Goal: Transaction & Acquisition: Subscribe to service/newsletter

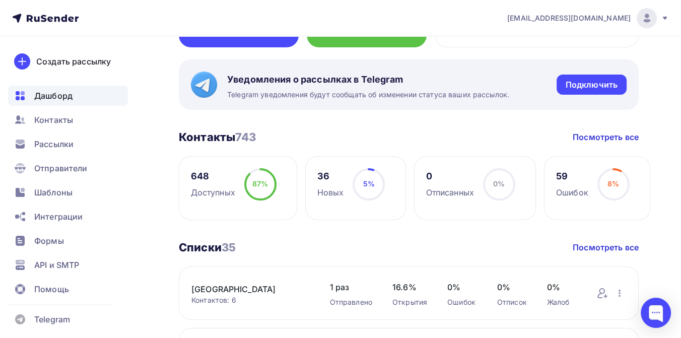
scroll to position [168, 0]
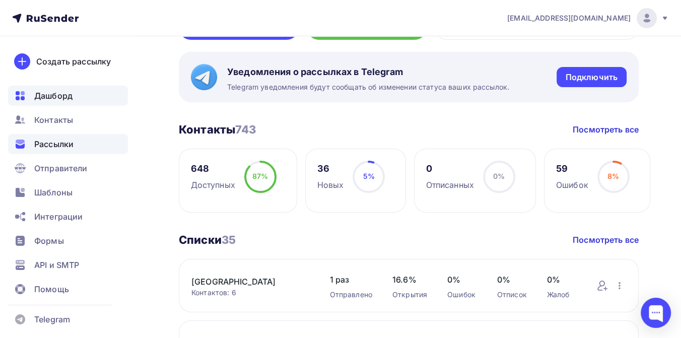
click at [58, 144] on span "Рассылки" at bounding box center [53, 144] width 39 height 12
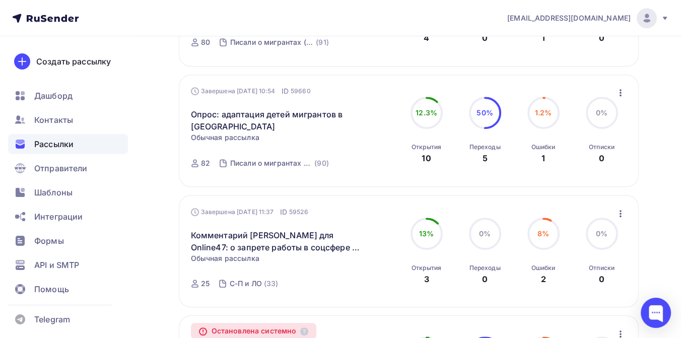
scroll to position [895, 0]
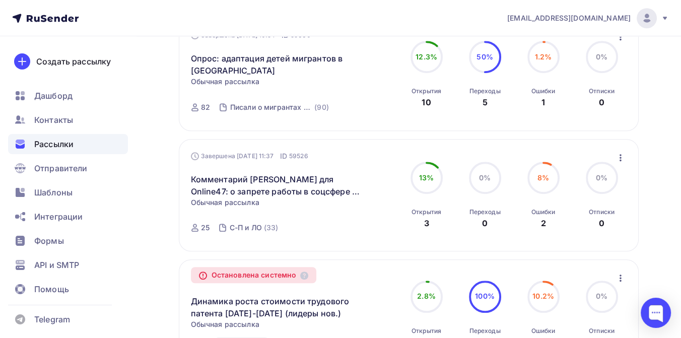
click at [619, 159] on icon "button" at bounding box center [621, 158] width 12 height 12
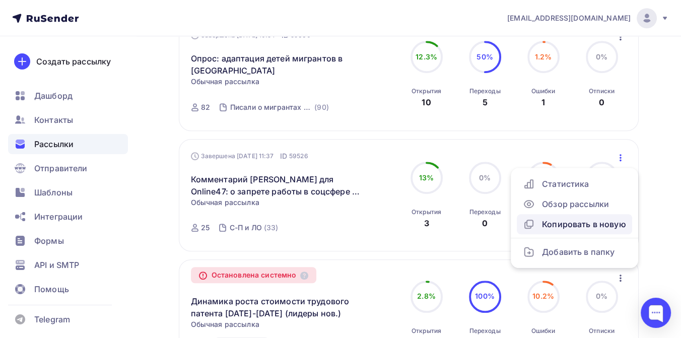
click at [555, 227] on div "Копировать в новую" at bounding box center [574, 224] width 103 height 12
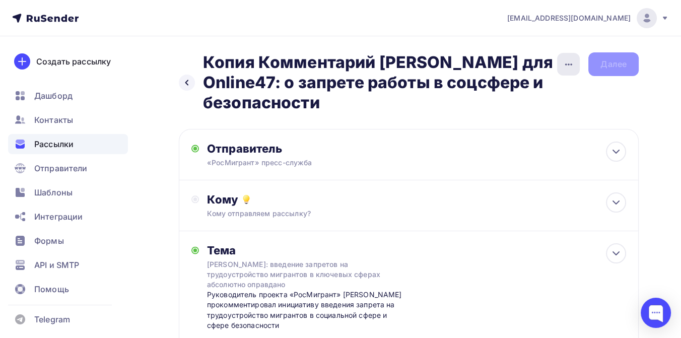
click at [567, 67] on icon "button" at bounding box center [569, 64] width 12 height 12
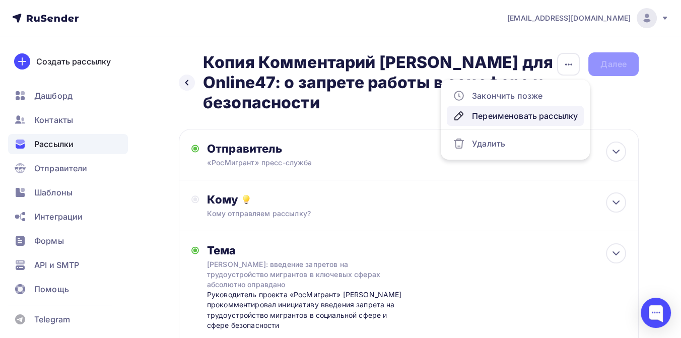
click at [541, 115] on div "Переименовать рассылку" at bounding box center [515, 116] width 125 height 12
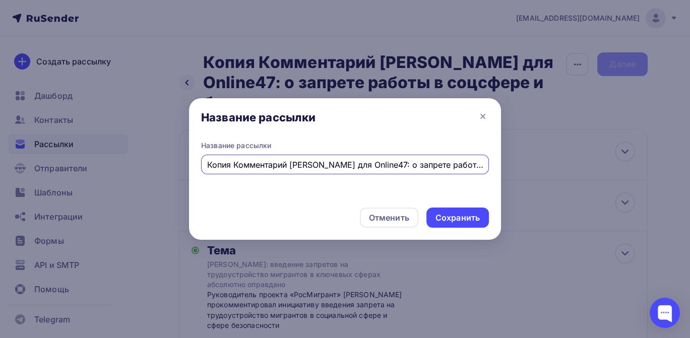
scroll to position [0, 83]
click at [240, 167] on input "Копия Комментарий Дмитрия для Online47: о запрете работы в соцсфере и безопасно…" at bounding box center [345, 165] width 276 height 12
click at [235, 165] on input "Копия Комментарий Дмитрия для Online47: о запрете работы в соцсфере и безопасно…" at bounding box center [345, 165] width 276 height 12
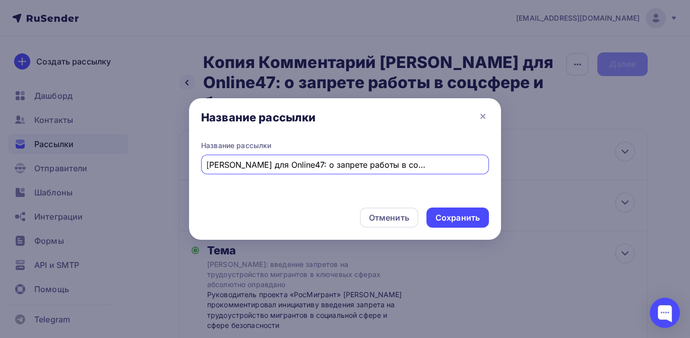
drag, startPoint x: 357, startPoint y: 161, endPoint x: 488, endPoint y: 170, distance: 131.8
click at [488, 170] on div "Название рассылки Комментарий Дмитрия для Online47: о запрете работы в соцсфере…" at bounding box center [345, 158] width 288 height 34
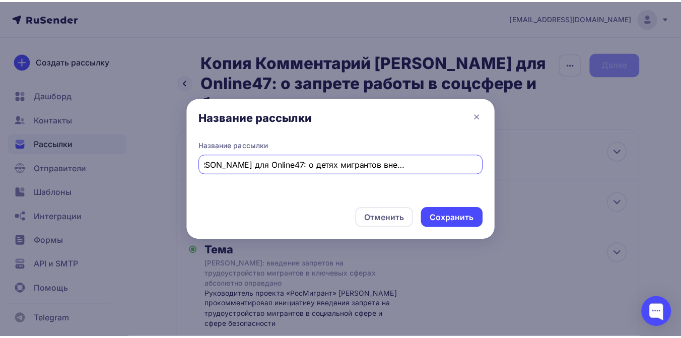
scroll to position [0, 78]
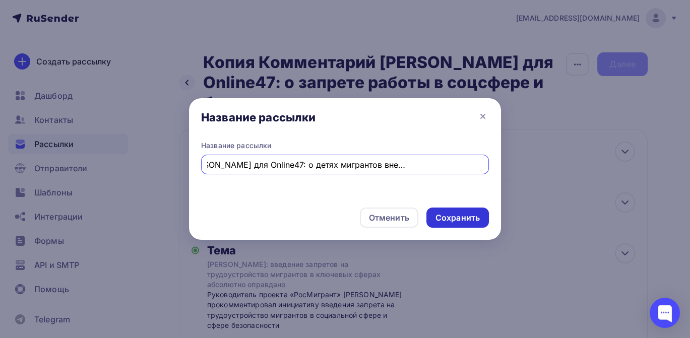
type input "Комментарий [PERSON_NAME] для Online47: о детях мигрантов вне образовательного …"
click at [456, 216] on div "Сохранить" at bounding box center [457, 218] width 44 height 12
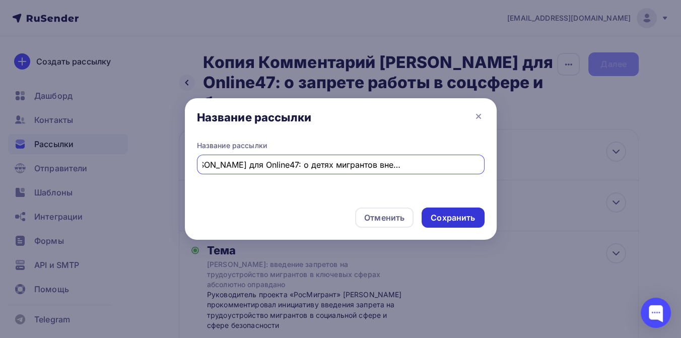
scroll to position [0, 0]
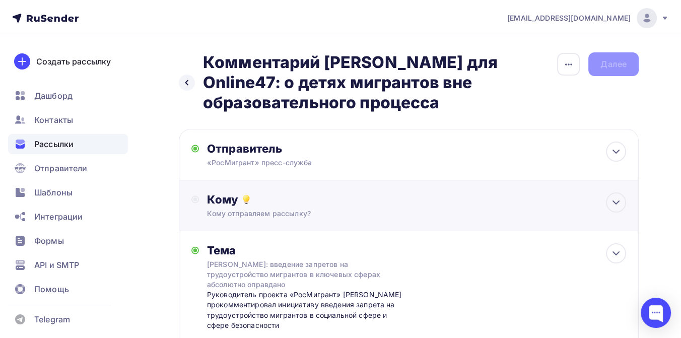
click at [291, 209] on div "Кому отправляем рассылку?" at bounding box center [395, 214] width 377 height 10
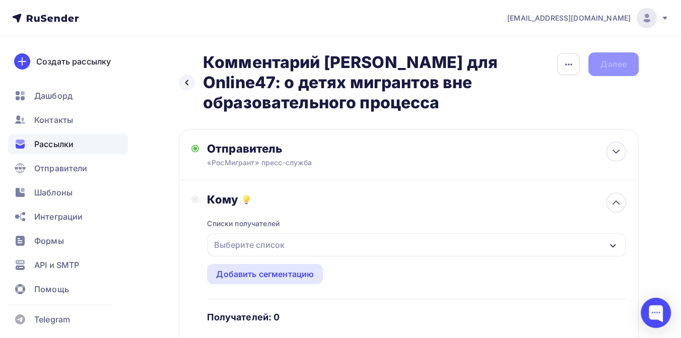
click at [279, 242] on div "Выберите список" at bounding box center [249, 245] width 79 height 18
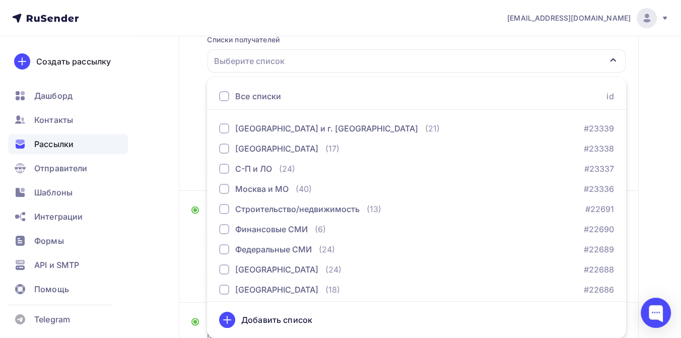
scroll to position [526, 0]
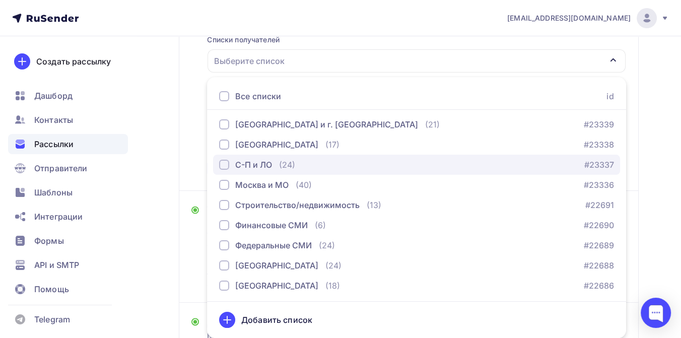
click at [269, 165] on div "С-П и ЛО" at bounding box center [253, 165] width 37 height 12
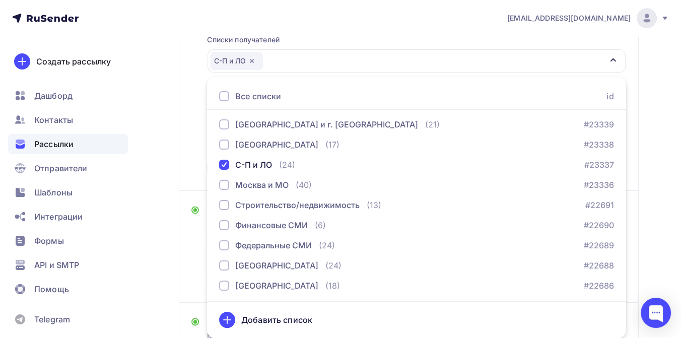
click at [647, 150] on div "Назад Комментарий Дмитрия для Online47: о детях мигрантов вне образовательного …" at bounding box center [340, 160] width 681 height 617
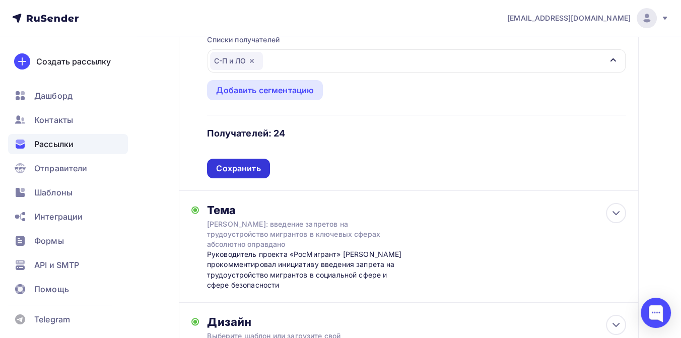
click at [241, 160] on div "Сохранить" at bounding box center [238, 169] width 62 height 20
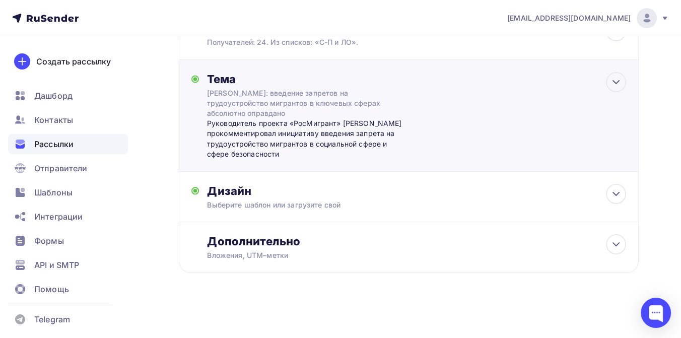
click at [240, 96] on div "Дмитрий Стрункин: введение запретов на трудоустройство мигрантов в ключевых сфе…" at bounding box center [296, 103] width 179 height 30
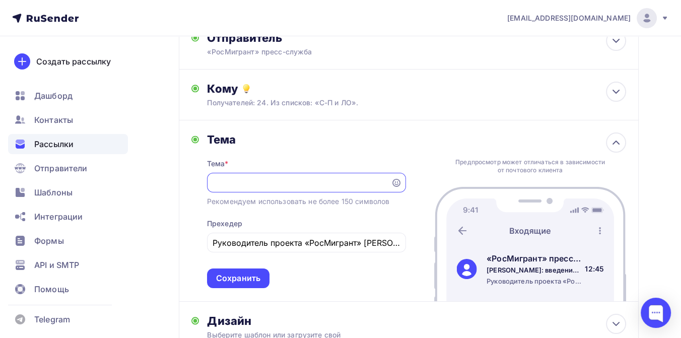
scroll to position [0, 0]
click at [250, 182] on input "Дмитрий Стрункин: введение запретов на трудоустройство мигрантов в ключевых сфе…" at bounding box center [299, 183] width 172 height 12
drag, startPoint x: 258, startPoint y: 182, endPoint x: 291, endPoint y: 192, distance: 34.8
click at [257, 182] on input "Дмитрий Стрункин: введение запретов на трудоустройство мигрантов в ключевых сфе…" at bounding box center [299, 183] width 172 height 12
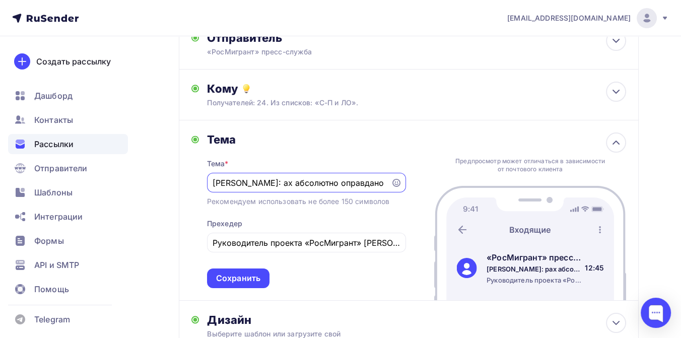
scroll to position [0, 0]
paste input "Дети, оставшиеся вне образовательного процесса, окажутся в уязвимом положении"
click at [282, 184] on input "Дмитрий Стрункин: Дети, оставшиеся вне образовательного процесса, окажутся в уя…" at bounding box center [299, 183] width 172 height 12
type input "Дмитрий Стрункин: дети, оставшиеся вне образовательного процесса, окажутся в уя…"
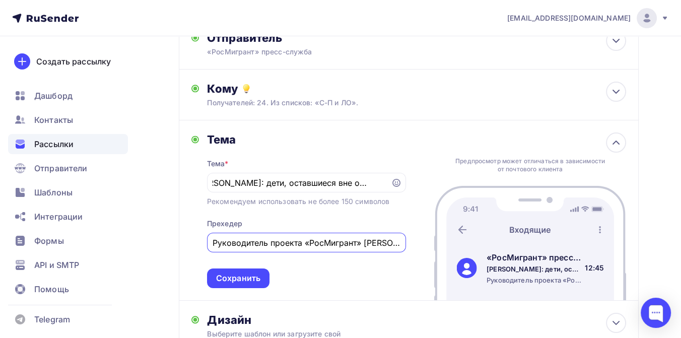
click at [265, 247] on input "Руководитель проекта «РосМигрант» Дмитрий Стрункин прокомментировал инициативу …" at bounding box center [306, 243] width 187 height 12
click at [279, 243] on input "Руководитель проекта «РосМигрант» Дмитрий Стрункин прокомментировал инициативу …" at bounding box center [306, 243] width 187 height 12
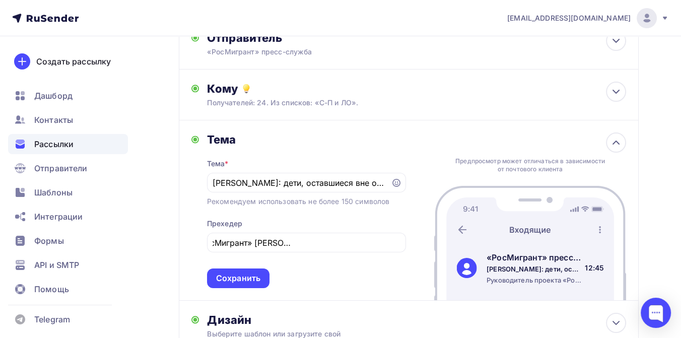
scroll to position [0, 0]
click at [381, 247] on input "Руководитель проекта «РосМигрант» Дмитрий Стрункин прокомментировал" at bounding box center [306, 243] width 187 height 12
type input "Руководитель проекта «РосМигрант» Дмитрий Стрункин прокомментировал сложившуюся…"
click at [348, 188] on input "Дмитрий Стрункин: дети, оставшиеся вне образовательного процесса, окажутся в уя…" at bounding box center [299, 183] width 172 height 12
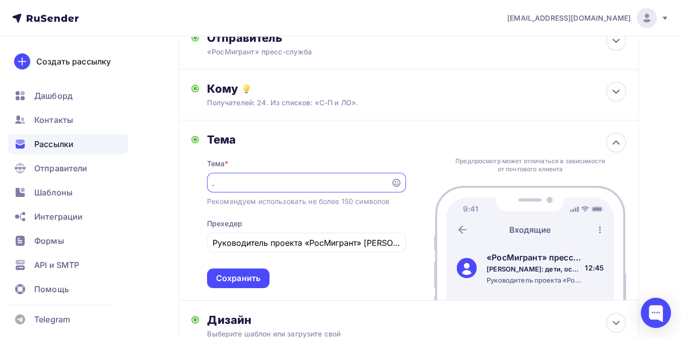
scroll to position [0, 201]
click at [365, 244] on input "Руководитель проекта «РосМигрант» Дмитрий Стрункин прокомментировал сложившуюся…" at bounding box center [306, 243] width 187 height 12
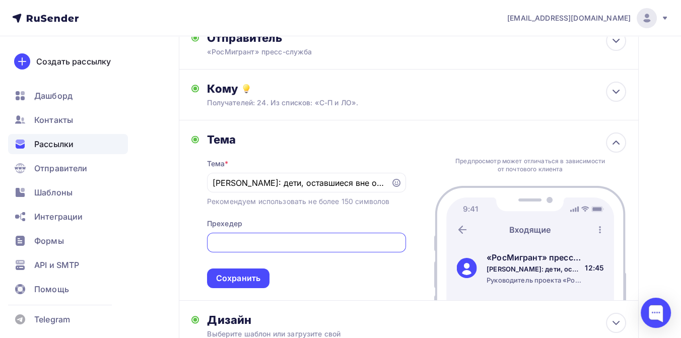
scroll to position [0, 258]
click at [247, 284] on div "Сохранить" at bounding box center [238, 279] width 44 height 12
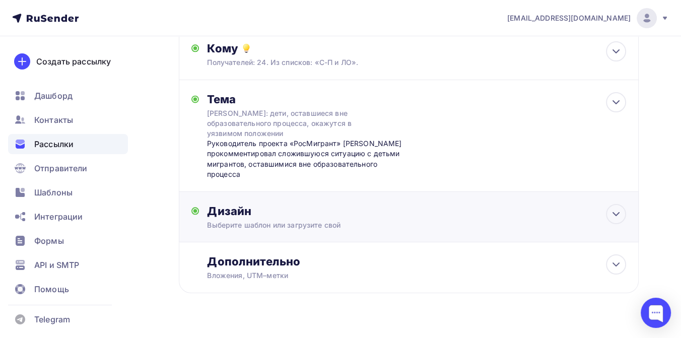
scroll to position [172, 0]
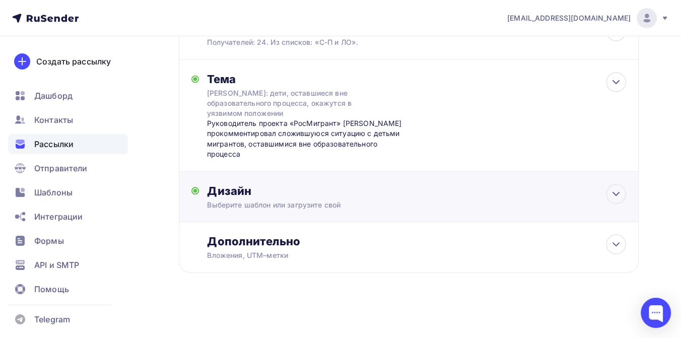
click at [271, 186] on div "Дизайн" at bounding box center [416, 191] width 419 height 14
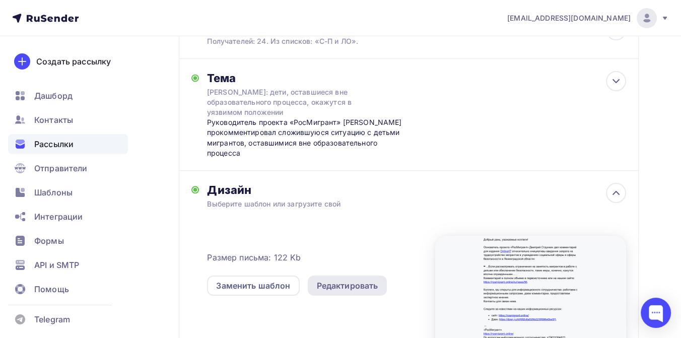
click at [334, 286] on div "Редактировать" at bounding box center [347, 286] width 61 height 12
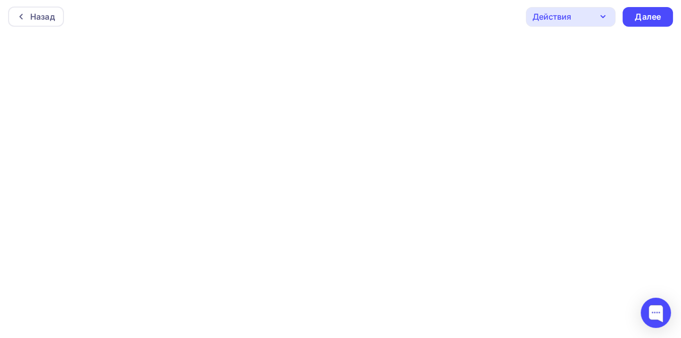
scroll to position [3, 0]
click at [652, 13] on div "Далее" at bounding box center [648, 16] width 26 height 12
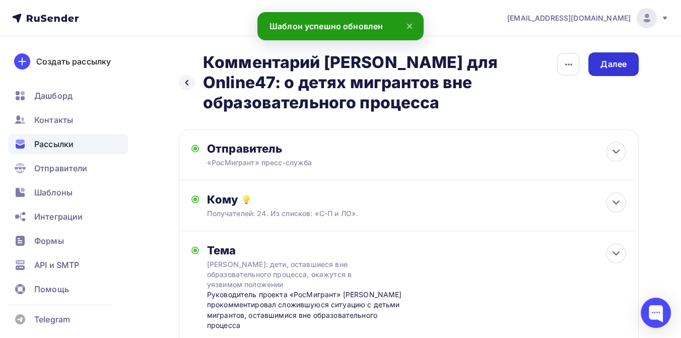
click at [612, 63] on div "Далее" at bounding box center [614, 64] width 26 height 12
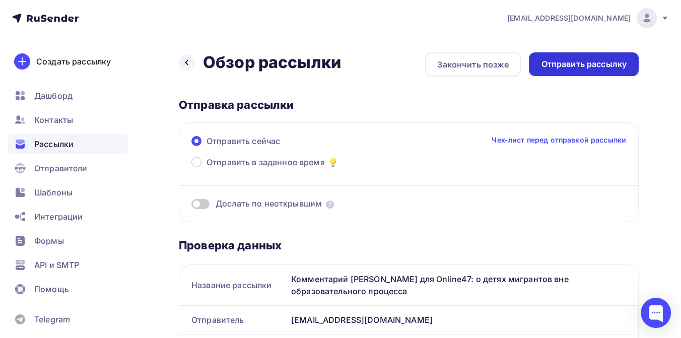
click at [559, 60] on div "Отправить рассылку" at bounding box center [584, 64] width 86 height 12
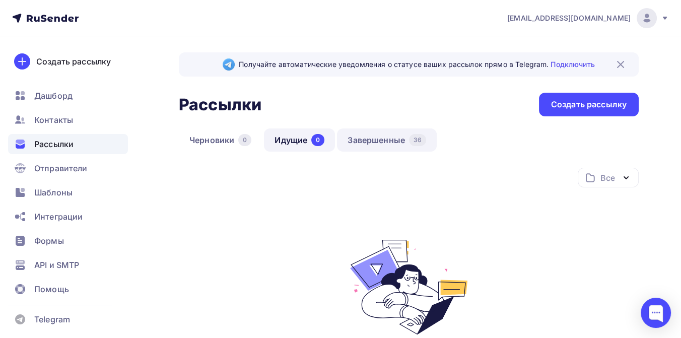
click at [380, 138] on link "Завершенные 36" at bounding box center [387, 139] width 100 height 23
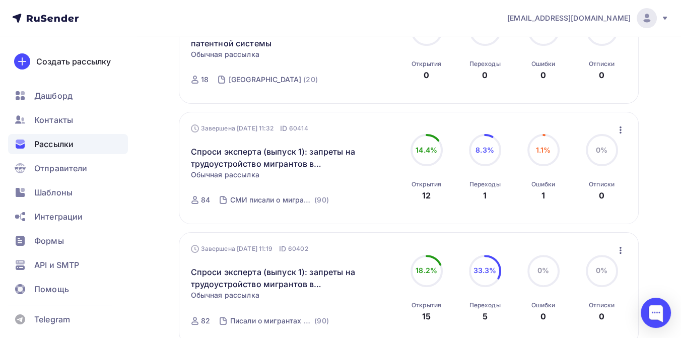
scroll to position [336, 0]
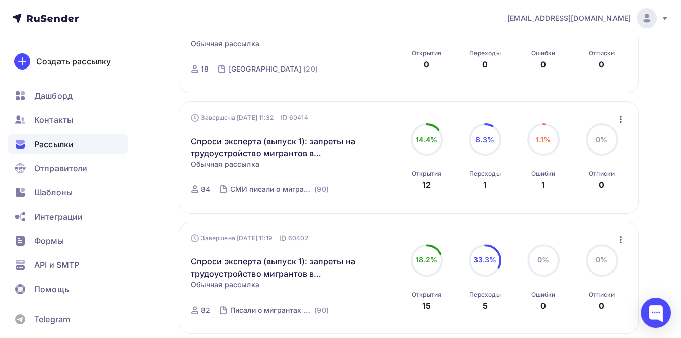
click at [621, 118] on icon "button" at bounding box center [621, 119] width 2 height 7
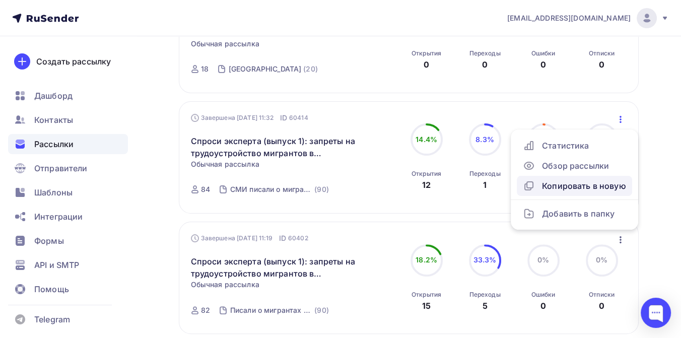
click at [585, 189] on div "Копировать в новую" at bounding box center [574, 186] width 103 height 12
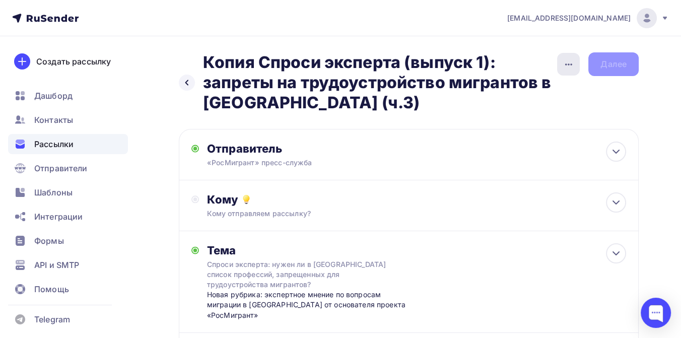
click at [572, 65] on icon "button" at bounding box center [569, 64] width 12 height 12
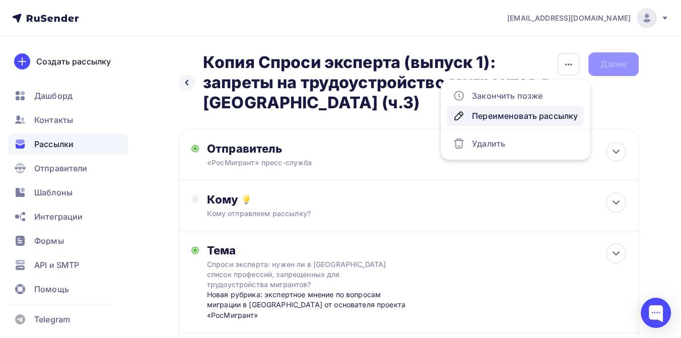
click at [545, 112] on div "Переименовать рассылку" at bounding box center [515, 116] width 125 height 12
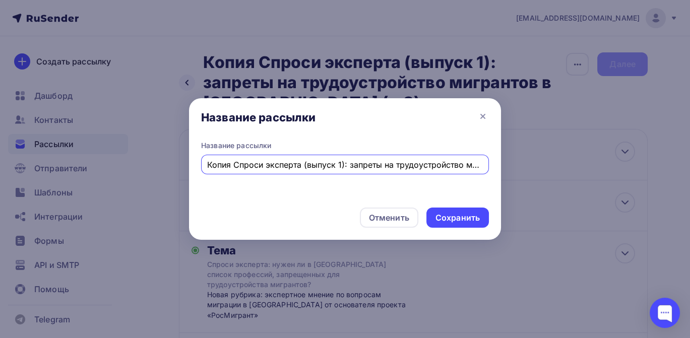
scroll to position [0, 64]
click at [232, 165] on input "Копия Спроси эксперта (выпуск 1): запреты на трудоустройство мигрантов в РФ (ч.…" at bounding box center [345, 165] width 276 height 12
click at [484, 165] on div "Копия Спроси эксперта (выпуск 1): запреты на трудоустройство мигрантов в РФ (ч.…" at bounding box center [345, 165] width 288 height 20
click at [471, 167] on input "Копия Спроси эксперта (выпуск 1): запреты на трудоустройство мигрантов в РФ (ч.…" at bounding box center [345, 165] width 276 height 12
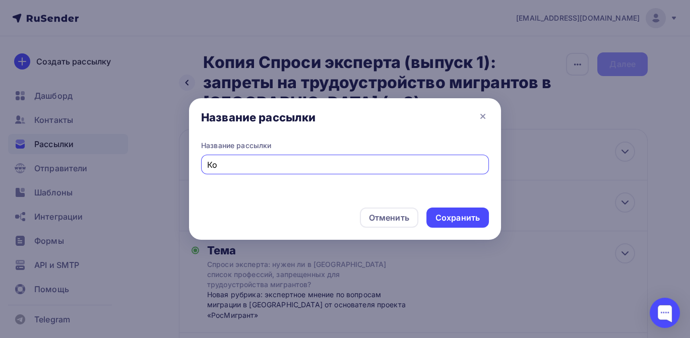
type input "К"
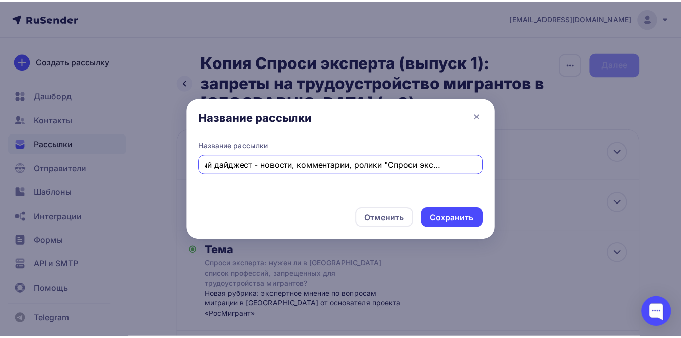
scroll to position [0, 40]
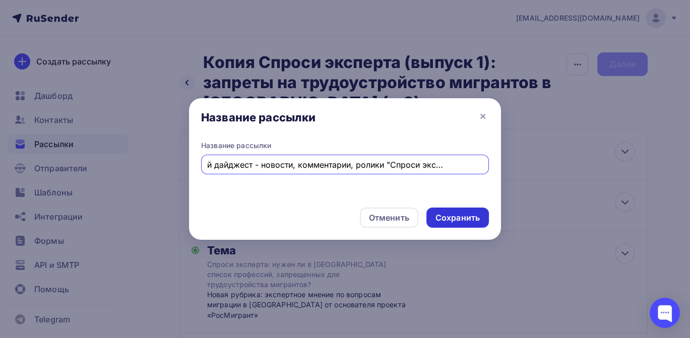
type input "Недельный дайджест - новости, комментарии, ролики "Спроси эксперта" (ч. 1)"
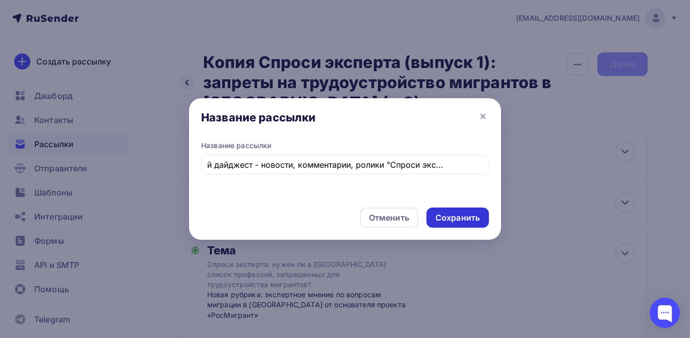
click at [467, 216] on div "Сохранить" at bounding box center [457, 218] width 44 height 12
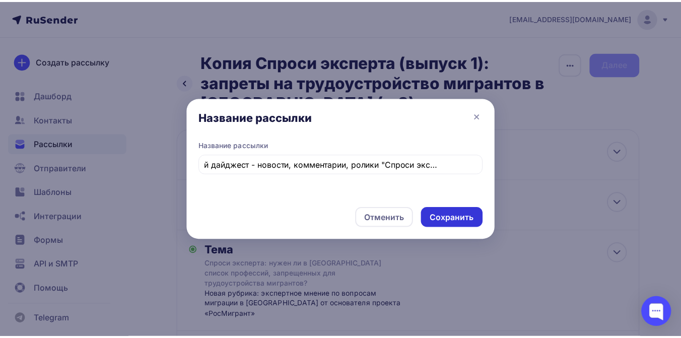
scroll to position [0, 0]
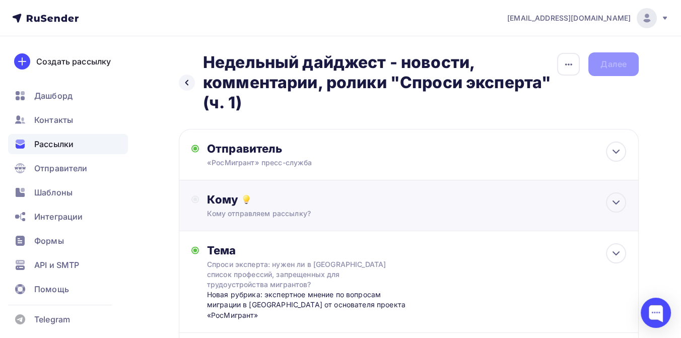
click at [284, 205] on div "Кому" at bounding box center [416, 199] width 419 height 14
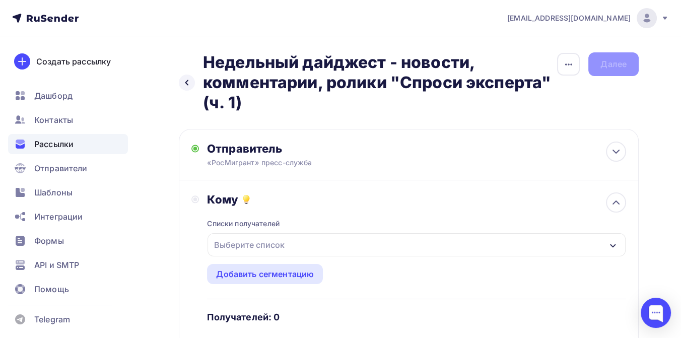
click at [270, 243] on div "Выберите список" at bounding box center [249, 245] width 79 height 18
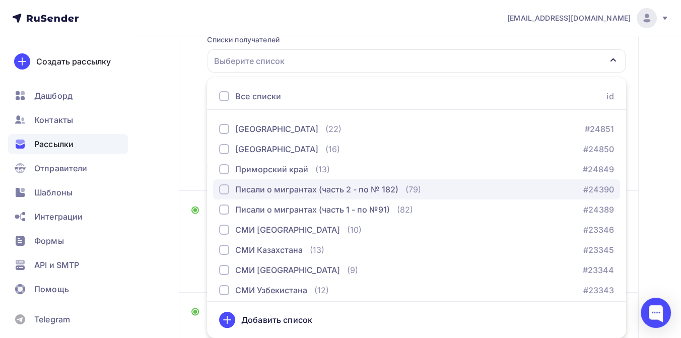
scroll to position [280, 0]
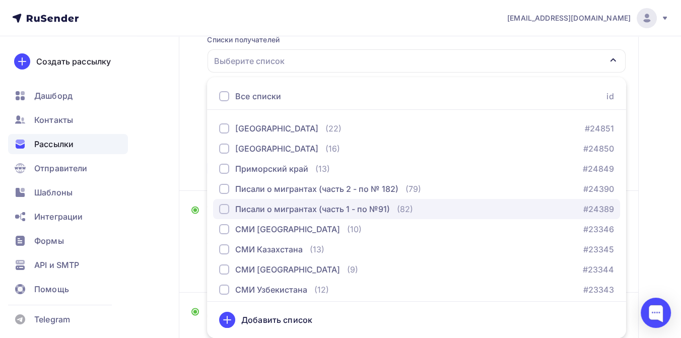
click at [226, 210] on div "button" at bounding box center [224, 209] width 10 height 10
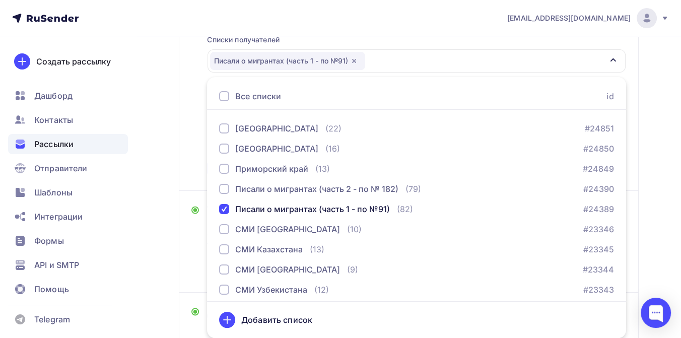
click at [668, 151] on div "Назад Недельный дайджест - новости, комментарии, ролики "Спроси эксперта" (ч. 1…" at bounding box center [340, 155] width 681 height 607
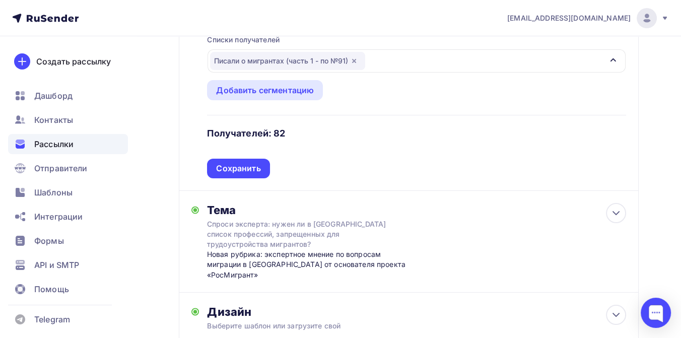
click at [239, 168] on div "Сохранить" at bounding box center [238, 169] width 44 height 12
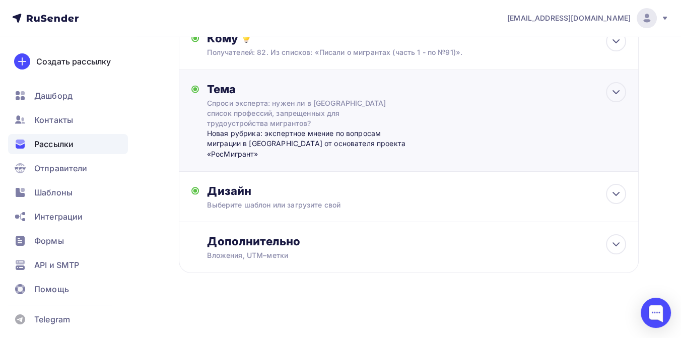
scroll to position [162, 0]
click at [247, 102] on div "Спроси эксперта: нужен ли в России список профессий, запрещенных для трудоустро…" at bounding box center [296, 113] width 179 height 30
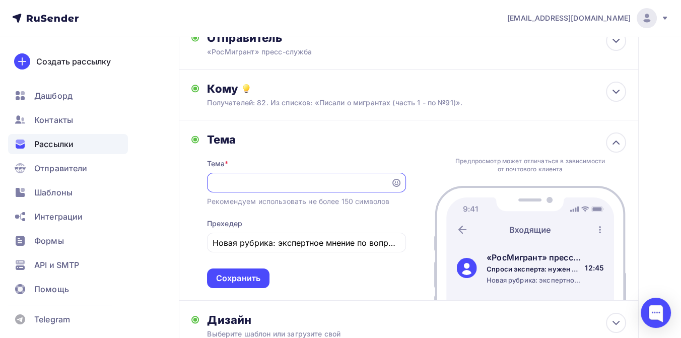
scroll to position [0, 0]
click at [386, 183] on div "Спроси эксперта: нужен ли в России список профессий, запрещенных для трудоустро…" at bounding box center [306, 183] width 199 height 20
click at [355, 185] on input "Спроси эксперта: нужен ли в России список профессий, запрещенных для трудоустро…" at bounding box center [299, 183] width 172 height 12
type input "С"
paste input "«РосМигрант»"
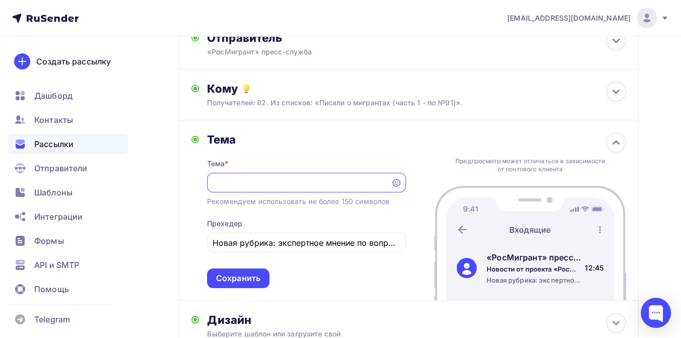
scroll to position [0, 212]
type input "Новости от проекта «РосМигрант» за неделю: экспертное мнение и рубрика "Спроси …"
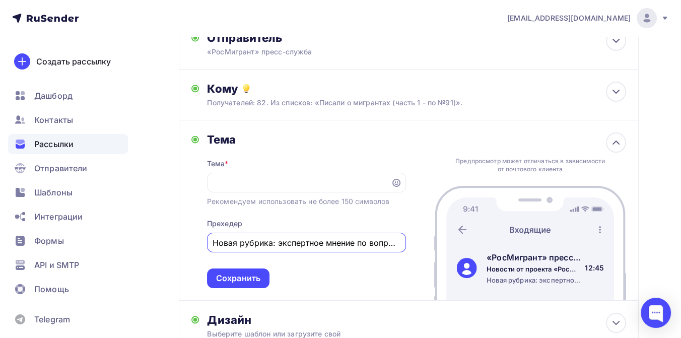
scroll to position [0, 0]
click at [215, 245] on input "Новая рубрика: экспертное мнение по вопросам миграции в России от основателя пр…" at bounding box center [306, 243] width 187 height 12
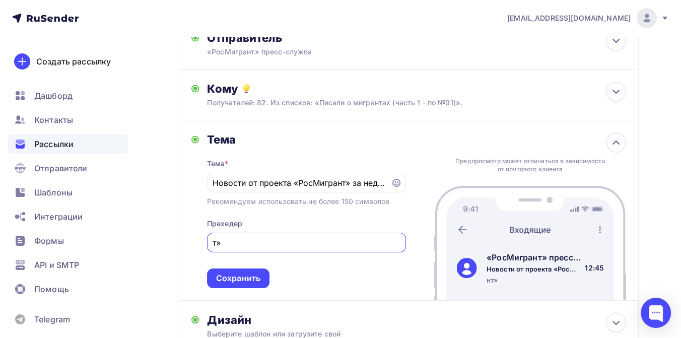
type input "»"
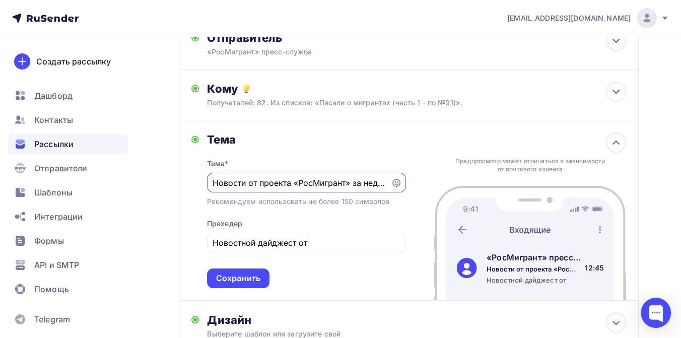
drag, startPoint x: 261, startPoint y: 181, endPoint x: 350, endPoint y: 184, distance: 88.7
click at [350, 184] on input "Новости от проекта «РосМигрант» за неделю: экспертное мнение и рубрика "Спроси …" at bounding box center [299, 183] width 172 height 12
click at [321, 248] on input "Новостной дайджест от" at bounding box center [306, 243] width 187 height 12
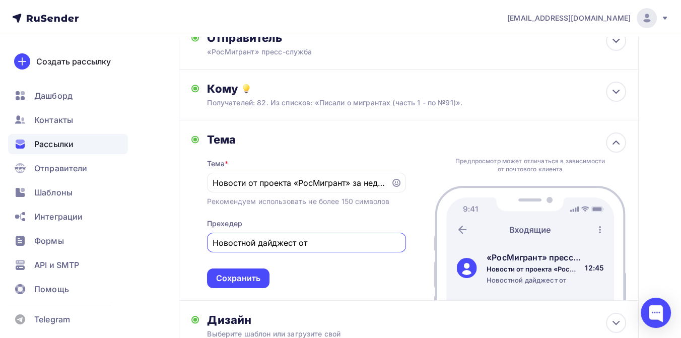
paste input "проекта «РосМигрант»"
click at [261, 246] on input "Новостной дайджест от проекта «РосМигрант»" at bounding box center [306, 243] width 187 height 12
click at [258, 243] on input "Дайджест от проекта «РосМигрант»" at bounding box center [306, 243] width 187 height 12
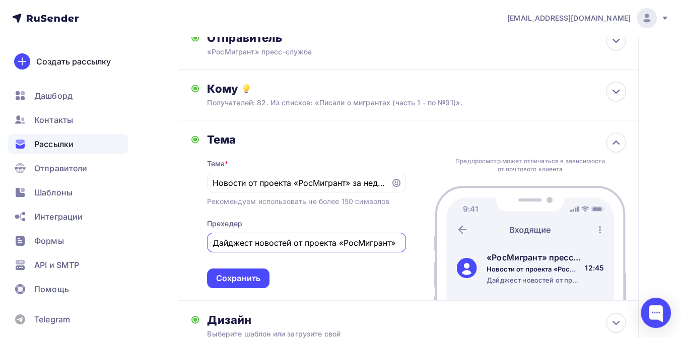
click at [397, 245] on input "Дайджест новостей от проекта «РосМигрант»" at bounding box center [306, 243] width 187 height 12
click at [354, 242] on input "Дайджест новостей от проекта «РосМигрант» за неделю: комменатрий эксперта" at bounding box center [306, 243] width 187 height 12
click at [375, 243] on input "Дайджест новостей от проекта «РосМигрант» за неделю: комментарий эксперта" at bounding box center [306, 243] width 187 height 12
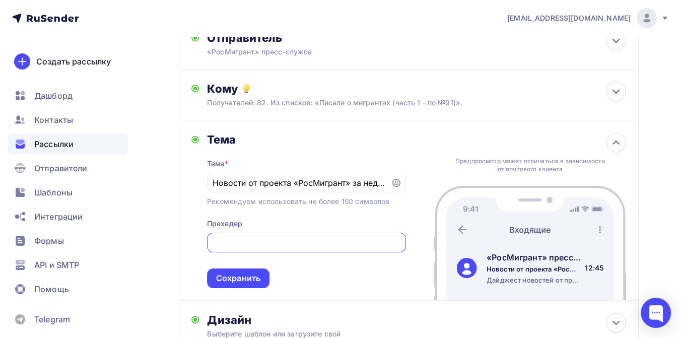
scroll to position [0, 341]
type input "Дайджест новостей от проекта «РосМигрант» за неделю: комментарий эксперта, рубр…"
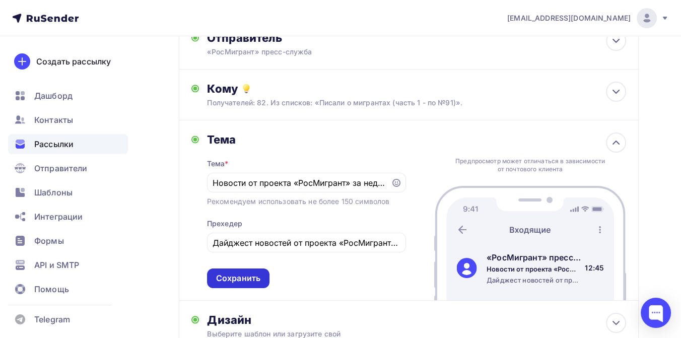
click at [238, 284] on div "Сохранить" at bounding box center [238, 279] width 44 height 12
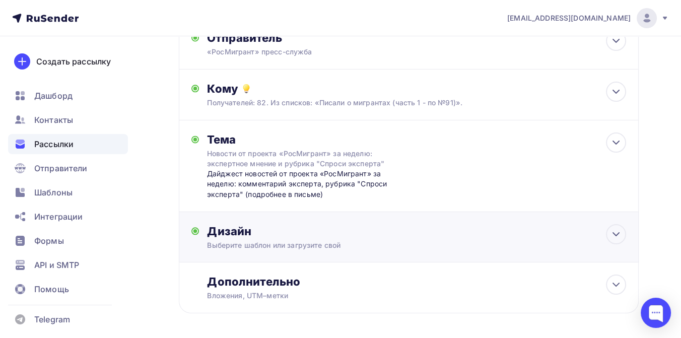
click at [276, 242] on div "Выберите шаблон или загрузите свой" at bounding box center [395, 245] width 377 height 10
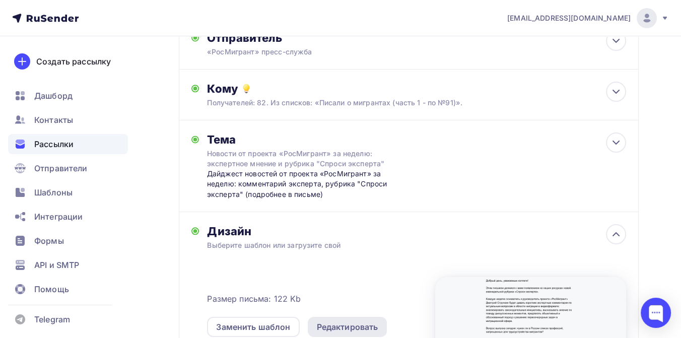
click at [332, 325] on div "Редактировать" at bounding box center [347, 327] width 61 height 12
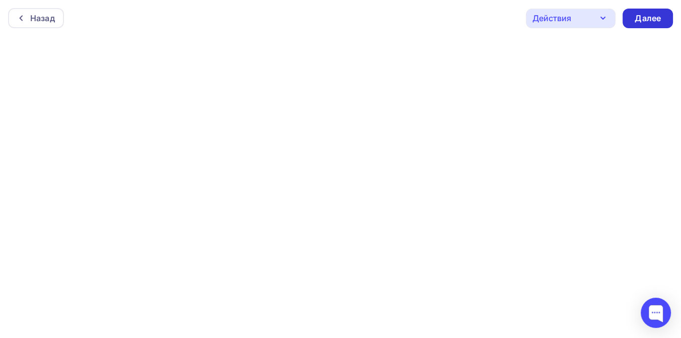
click at [635, 18] on div "Далее" at bounding box center [648, 19] width 26 height 12
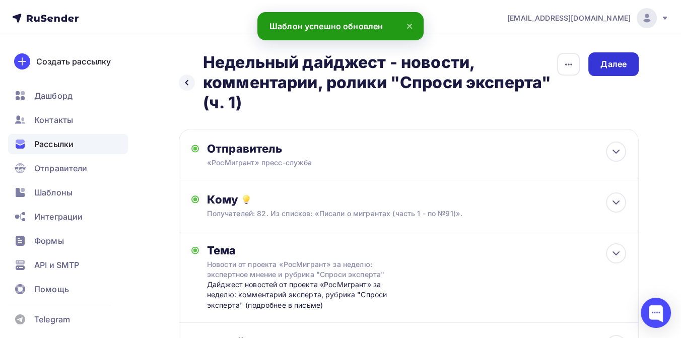
click at [610, 66] on div "Далее" at bounding box center [614, 64] width 26 height 12
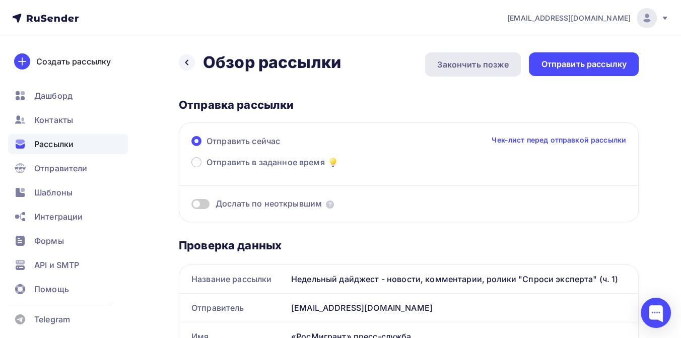
click at [466, 63] on div "Закончить позже" at bounding box center [473, 64] width 72 height 12
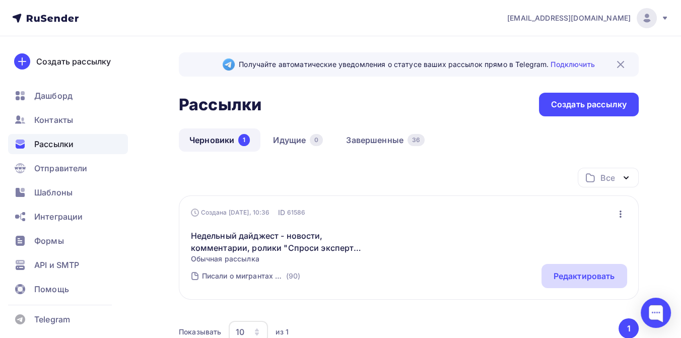
click at [559, 272] on div "Редактировать" at bounding box center [584, 276] width 61 height 12
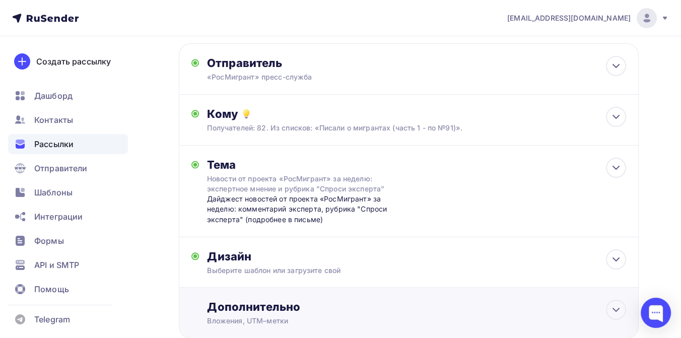
scroll to position [152, 0]
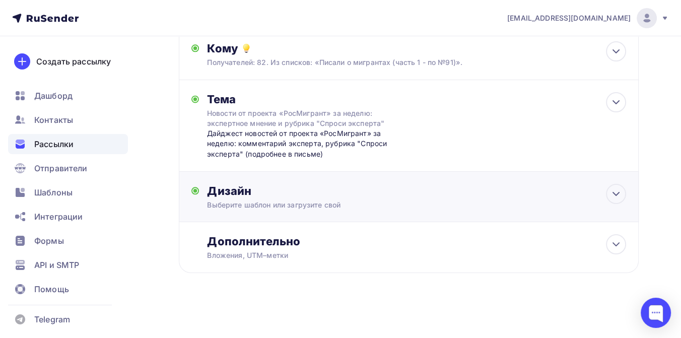
click at [259, 192] on div "Дизайн" at bounding box center [416, 191] width 419 height 14
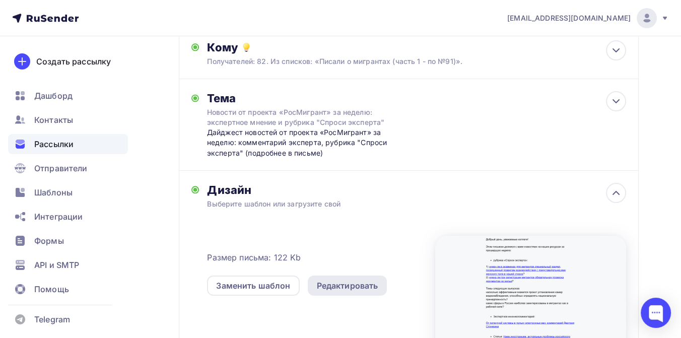
click at [329, 286] on div "Редактировать" at bounding box center [347, 286] width 61 height 12
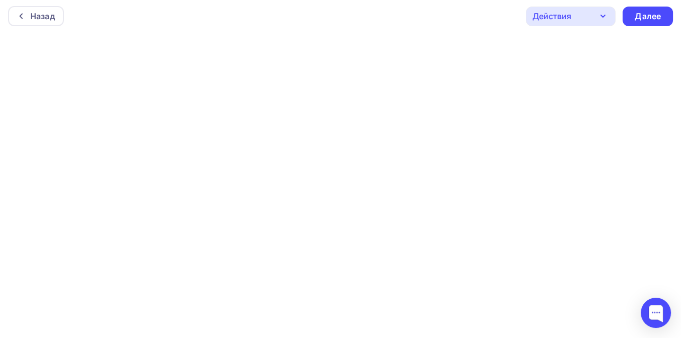
scroll to position [3, 0]
click at [639, 16] on div "Далее" at bounding box center [648, 16] width 26 height 12
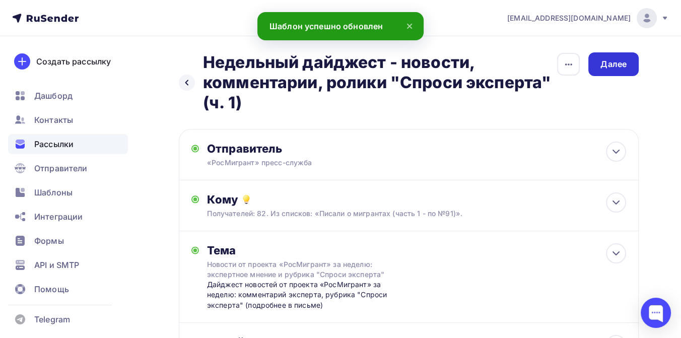
click at [615, 65] on div "Далее" at bounding box center [614, 64] width 26 height 12
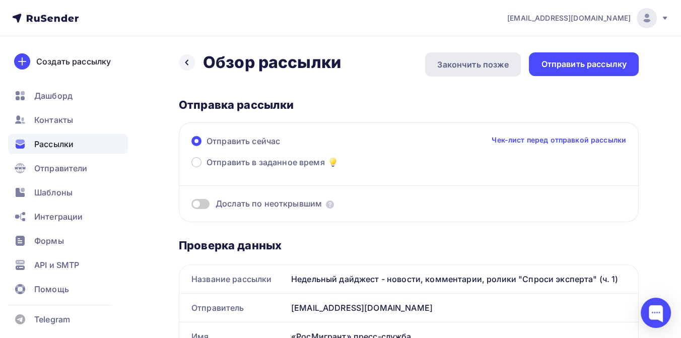
click at [478, 68] on div "Закончить позже" at bounding box center [473, 64] width 72 height 12
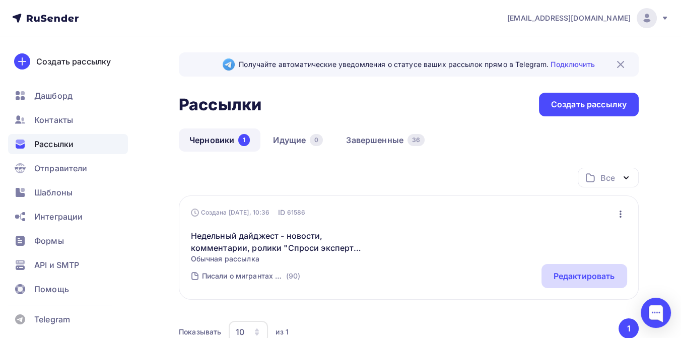
click at [558, 277] on div "Редактировать" at bounding box center [584, 276] width 61 height 12
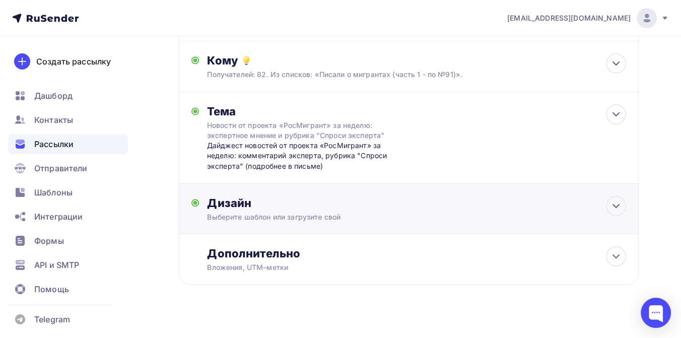
scroll to position [152, 0]
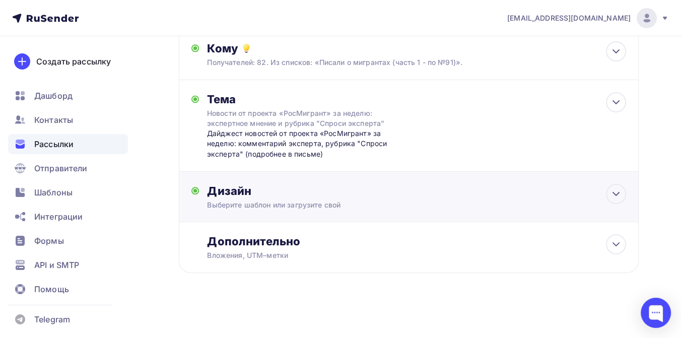
click at [271, 196] on div "Дизайн" at bounding box center [416, 191] width 419 height 14
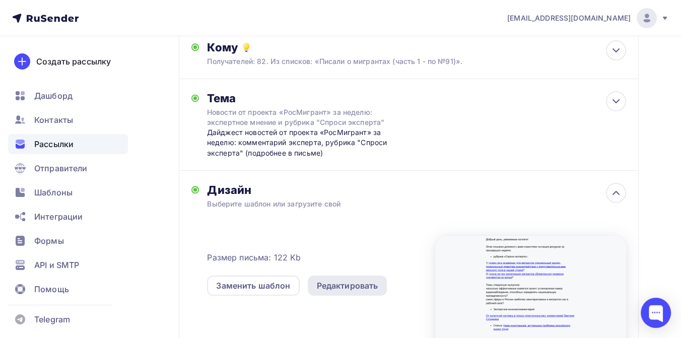
click at [321, 287] on div "Редактировать" at bounding box center [347, 286] width 61 height 12
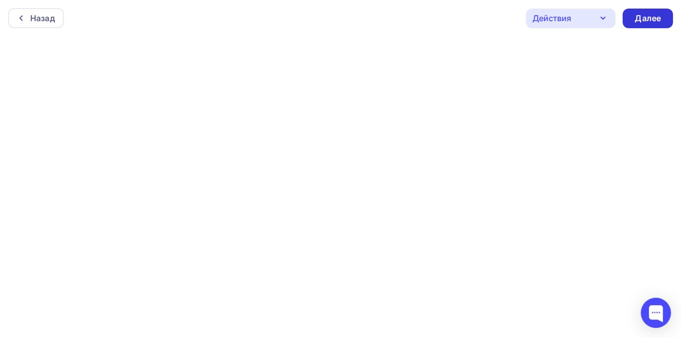
click at [630, 20] on div "Далее" at bounding box center [648, 19] width 50 height 20
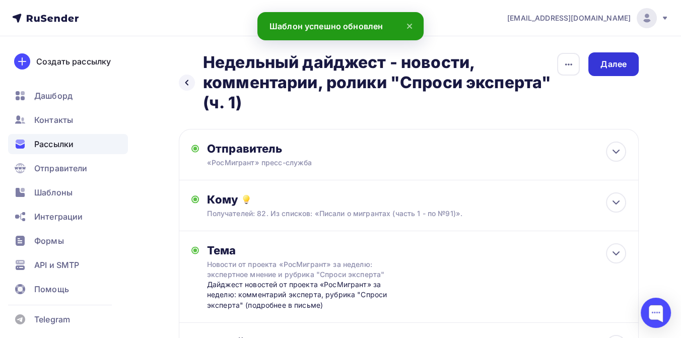
click at [616, 68] on div "Далее" at bounding box center [614, 64] width 26 height 12
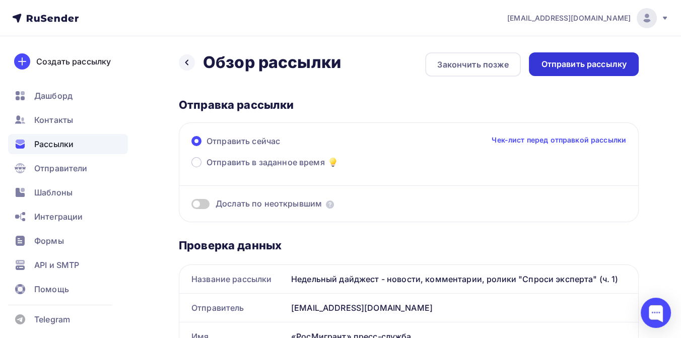
click at [555, 66] on div "Отправить рассылку" at bounding box center [584, 64] width 86 height 12
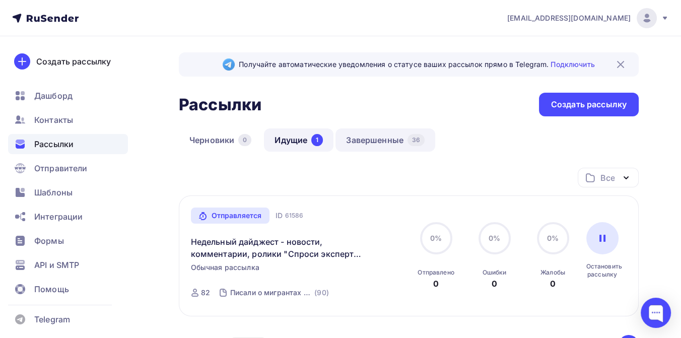
click at [370, 137] on link "Завершенные 36" at bounding box center [386, 139] width 100 height 23
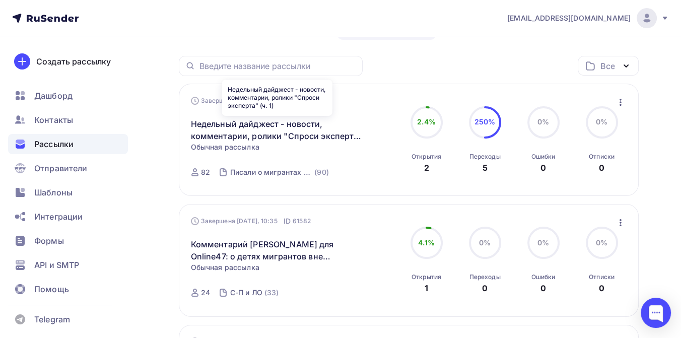
scroll to position [168, 0]
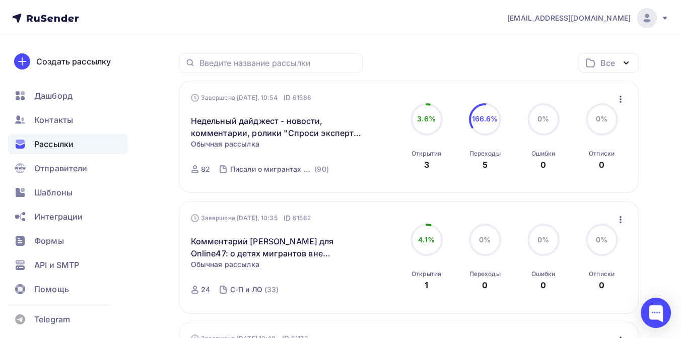
scroll to position [56, 0]
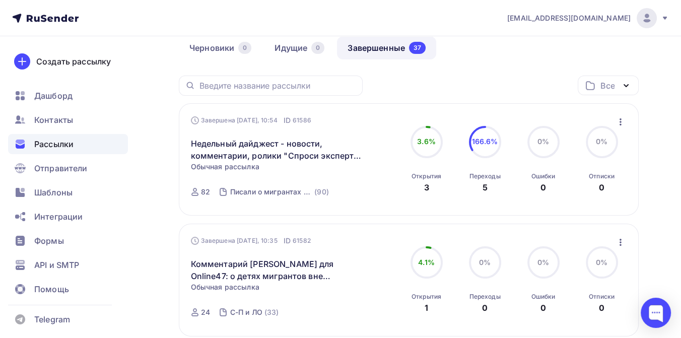
scroll to position [112, 0]
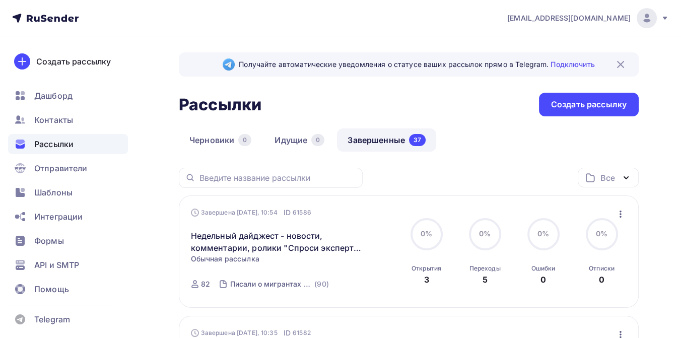
click at [37, 15] on icon at bounding box center [45, 18] width 67 height 12
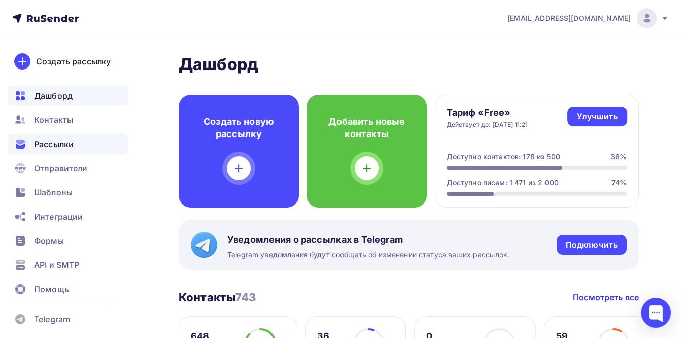
click at [50, 140] on span "Рассылки" at bounding box center [53, 144] width 39 height 12
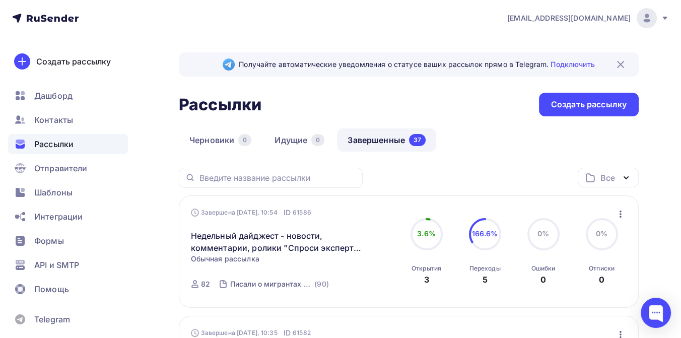
click at [620, 214] on icon "button" at bounding box center [621, 214] width 2 height 7
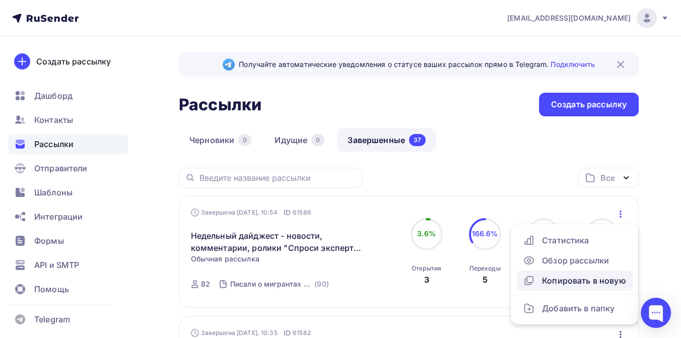
click at [582, 279] on div "Копировать в новую" at bounding box center [574, 281] width 103 height 12
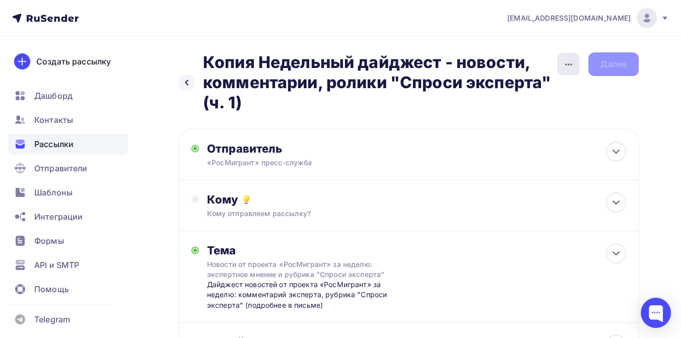
click at [563, 61] on icon "button" at bounding box center [569, 64] width 12 height 12
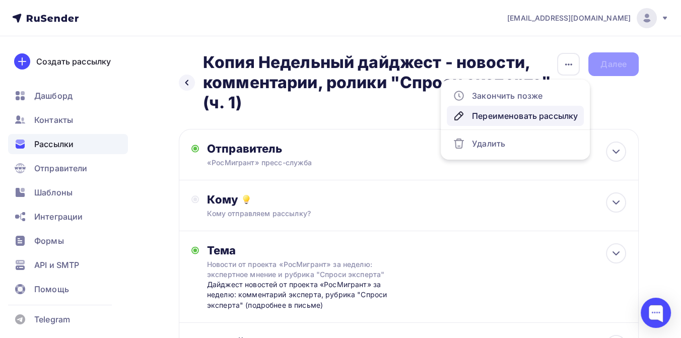
click at [509, 113] on div "Переименовать рассылку" at bounding box center [515, 116] width 125 height 12
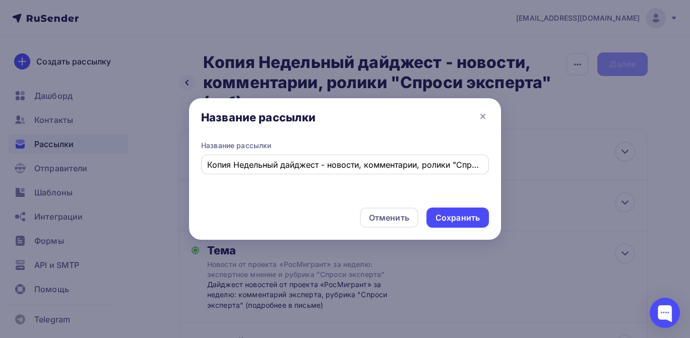
click at [204, 163] on div "Копия Недельный дайджест - новости, комментарии, ролики "Спроси эксперта" (ч. 1)" at bounding box center [345, 165] width 288 height 20
click at [232, 165] on input "Копия Недельный дайджест - новости, комментарии, ролики "Спроси эксперта" (ч. 1)" at bounding box center [345, 165] width 276 height 12
click at [209, 163] on input "Недельный дайджест - новости, комментарии, ролики "Спроси эксперта" (ч. 1)" at bounding box center [345, 165] width 276 height 12
click at [349, 164] on input "Недельный дайджест - новости, комментарии, ролики "Спроси эксперта" (ч. 1)" at bounding box center [345, 165] width 276 height 12
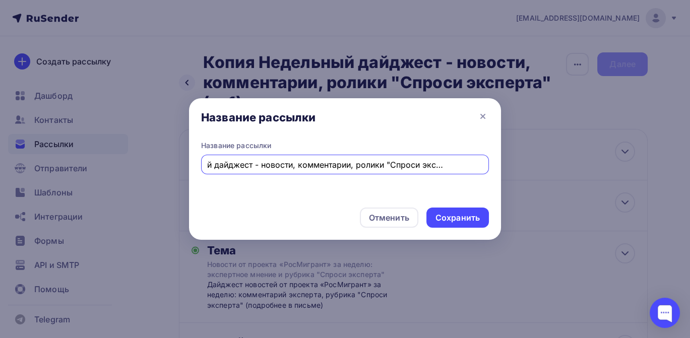
click at [480, 165] on input "Недельный дайджест - новости, комментарии, ролики "Спроси эксперта" (ч. 1)" at bounding box center [345, 165] width 276 height 12
type input "Недельный дайджест - новости, комментарии, ролики "Спроси эксперта" (ч. 3)"
click at [477, 219] on div "Сохранить" at bounding box center [457, 218] width 44 height 12
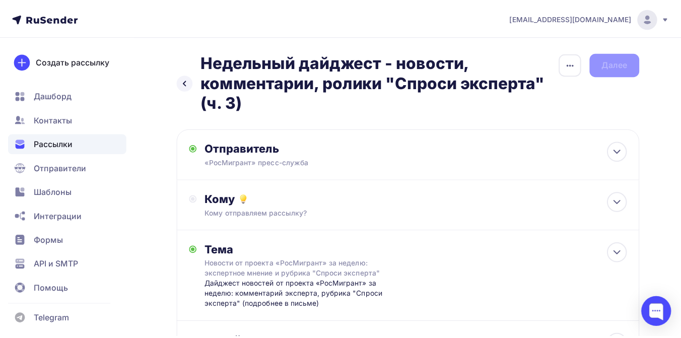
scroll to position [0, 0]
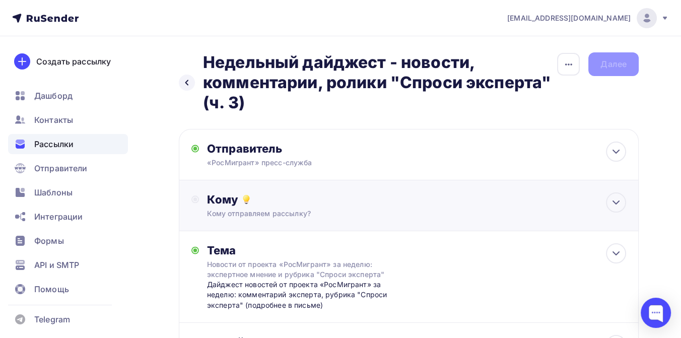
click at [299, 202] on div "Кому" at bounding box center [416, 199] width 419 height 14
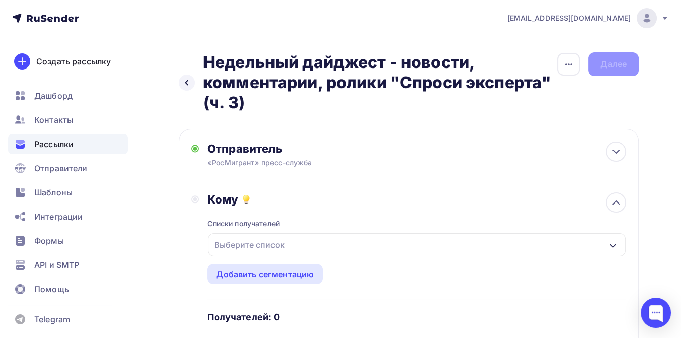
click at [273, 247] on div "Выберите список" at bounding box center [249, 245] width 79 height 18
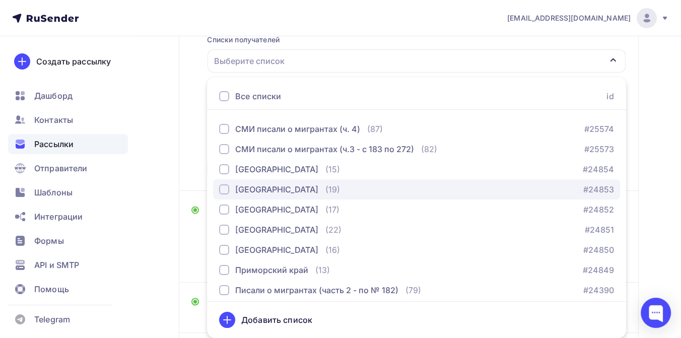
scroll to position [168, 0]
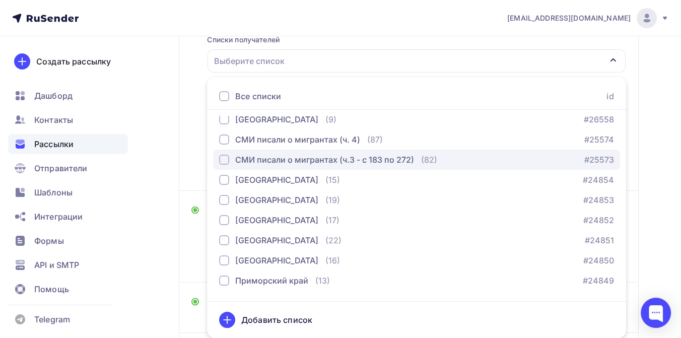
click at [227, 158] on div "button" at bounding box center [224, 160] width 10 height 10
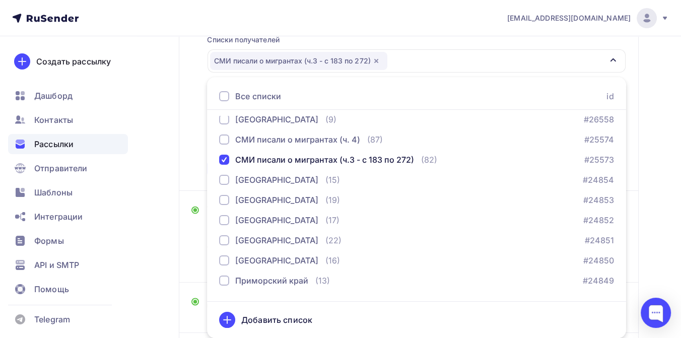
click at [669, 223] on div "Назад Недельный дайджест - новости, комментарии, ролики "Спроси эксперта" (ч. 3…" at bounding box center [340, 150] width 681 height 597
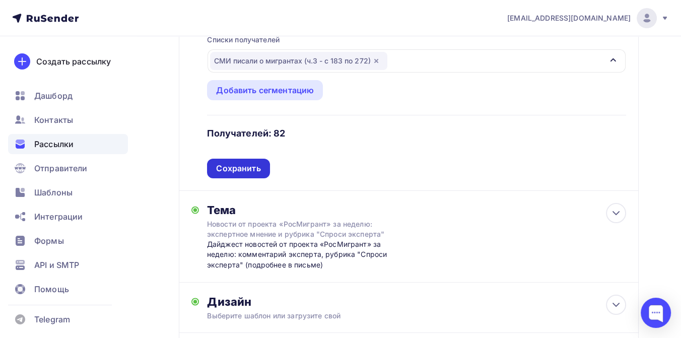
click at [249, 165] on div "Сохранить" at bounding box center [238, 169] width 44 height 12
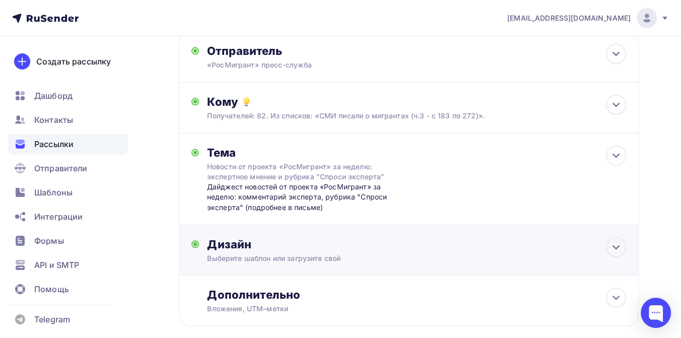
scroll to position [0, 0]
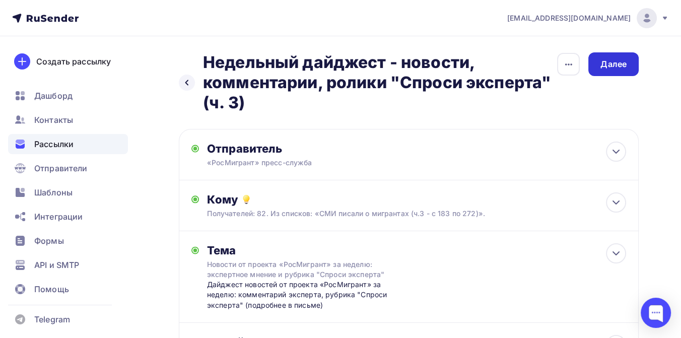
click at [602, 61] on div "Далее" at bounding box center [614, 64] width 26 height 12
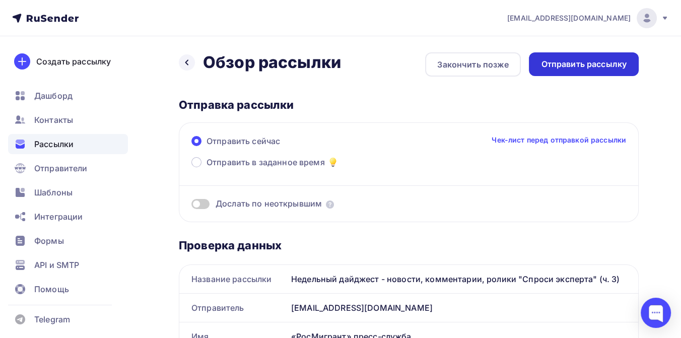
click at [575, 60] on div "Отправить рассылку" at bounding box center [584, 64] width 86 height 12
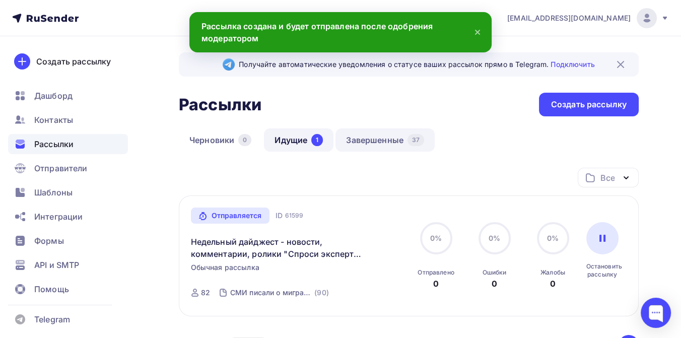
click at [387, 144] on link "Завершенные 37" at bounding box center [385, 139] width 99 height 23
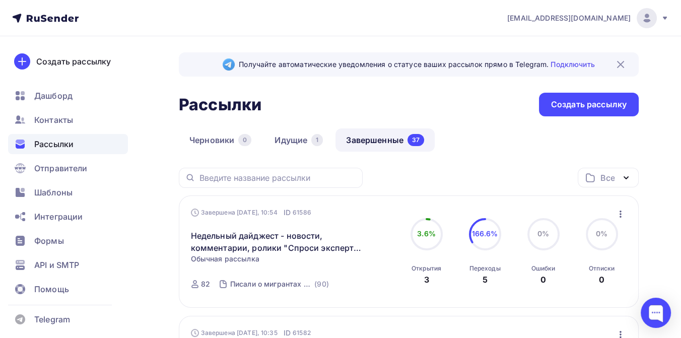
click at [57, 13] on icon at bounding box center [45, 18] width 67 height 12
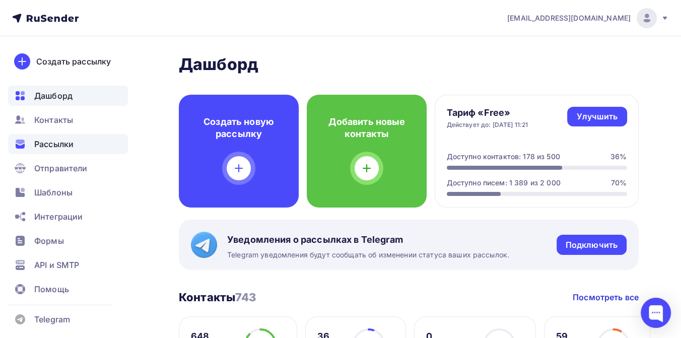
click at [62, 138] on span "Рассылки" at bounding box center [53, 144] width 39 height 12
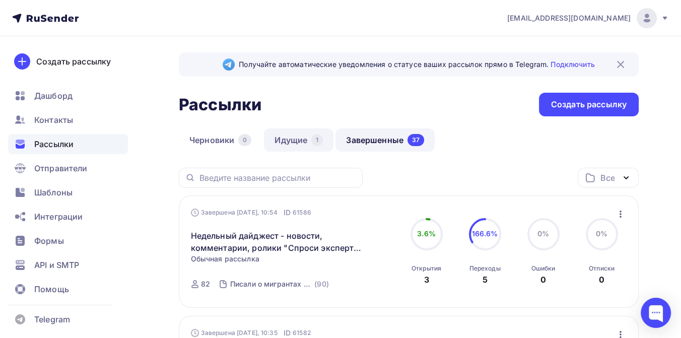
click at [287, 136] on link "Идущие 1" at bounding box center [299, 139] width 70 height 23
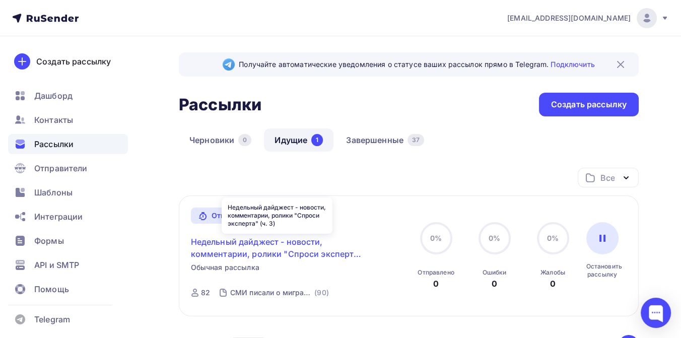
click at [244, 244] on link "Недельный дайджест - новости, комментарии, ролики "Спроси эксперта" (ч. 3)" at bounding box center [277, 248] width 173 height 24
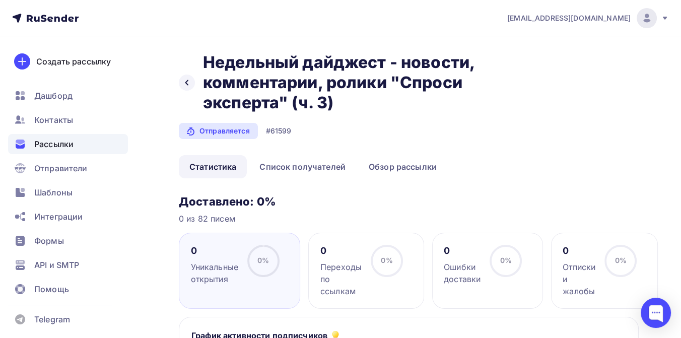
click at [60, 143] on span "Рассылки" at bounding box center [53, 144] width 39 height 12
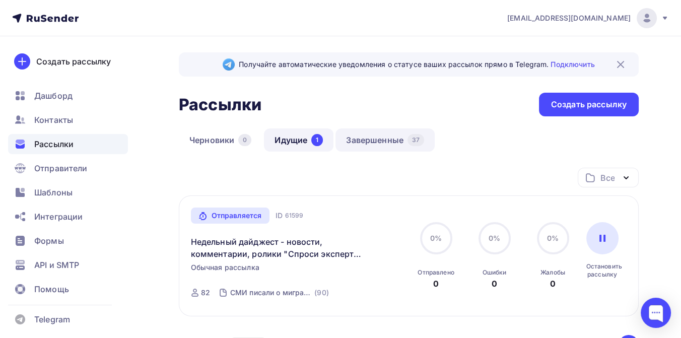
click at [394, 141] on link "Завершенные 37" at bounding box center [385, 139] width 99 height 23
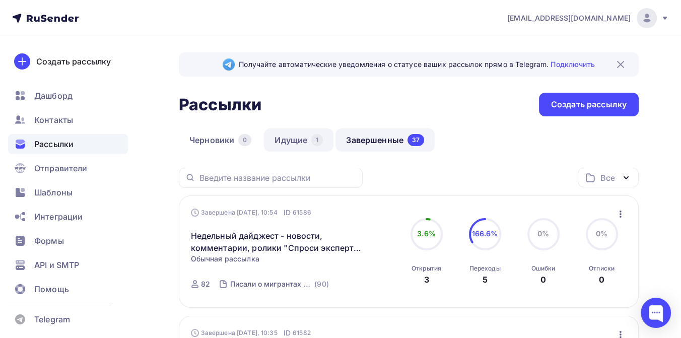
click at [300, 140] on link "Идущие 1" at bounding box center [299, 139] width 70 height 23
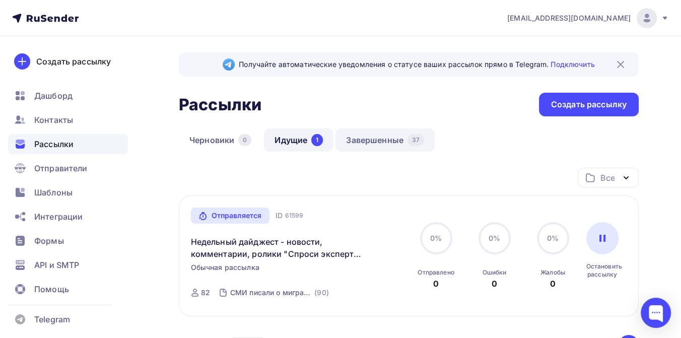
click at [362, 141] on link "Завершенные 37" at bounding box center [385, 139] width 99 height 23
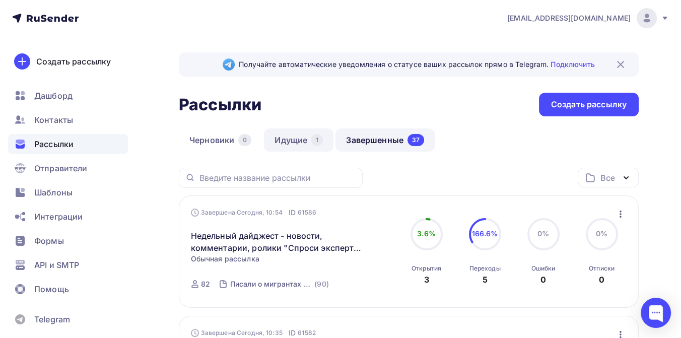
click at [285, 142] on link "Идущие 1" at bounding box center [299, 139] width 70 height 23
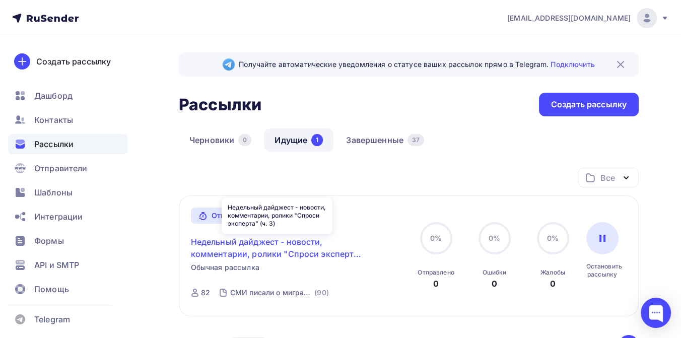
click at [251, 244] on link "Недельный дайджест - новости, комментарии, ролики "Спроси эксперта" (ч. 3)" at bounding box center [277, 248] width 173 height 24
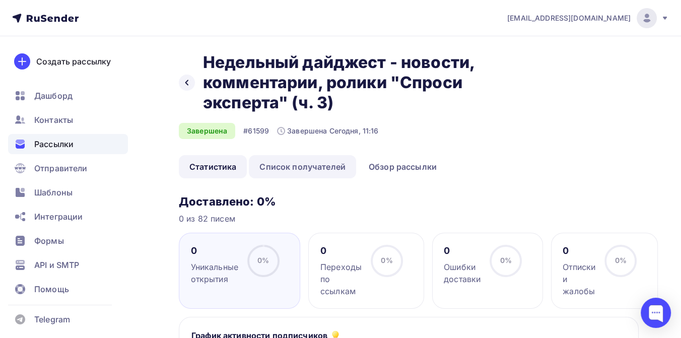
click at [290, 167] on link "Список получателей" at bounding box center [302, 166] width 107 height 23
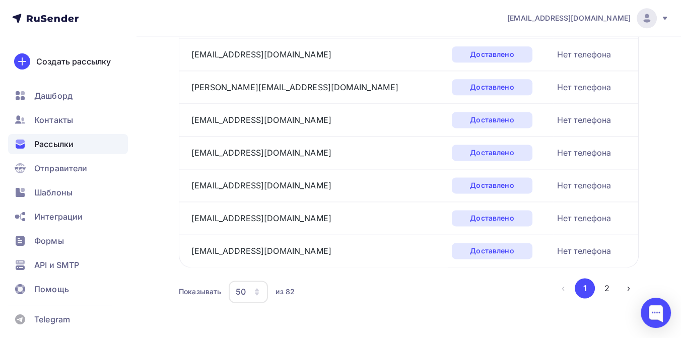
scroll to position [1625, 0]
click at [604, 281] on button "2" at bounding box center [607, 288] width 20 height 20
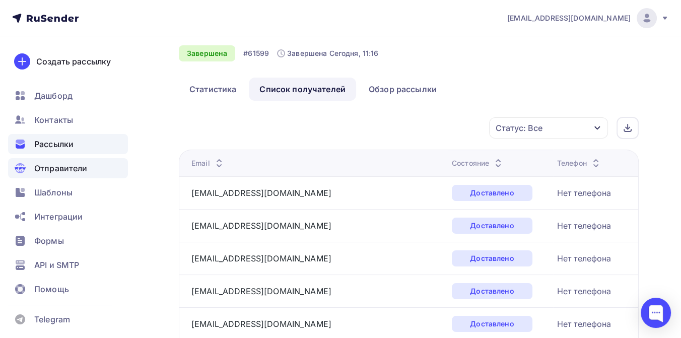
scroll to position [30, 0]
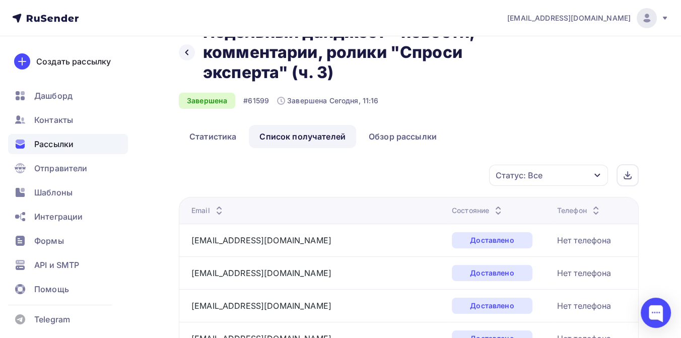
click at [63, 145] on span "Рассылки" at bounding box center [53, 144] width 39 height 12
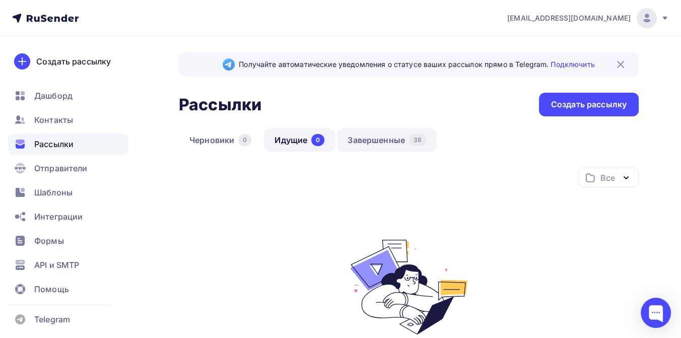
click at [383, 142] on link "Завершенные 38" at bounding box center [387, 139] width 100 height 23
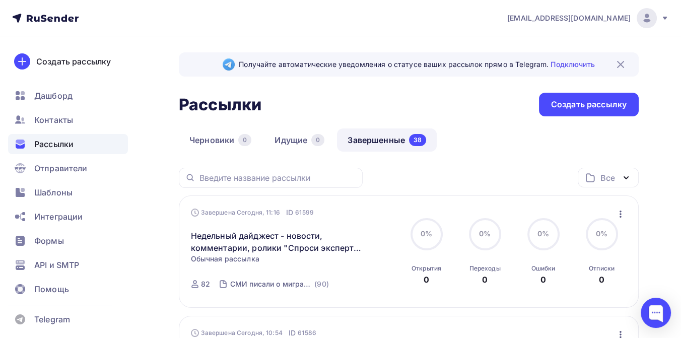
click at [59, 16] on icon at bounding box center [45, 18] width 67 height 12
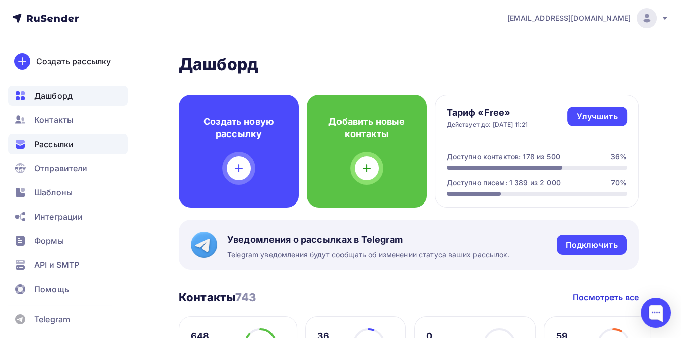
click at [38, 148] on span "Рассылки" at bounding box center [53, 144] width 39 height 12
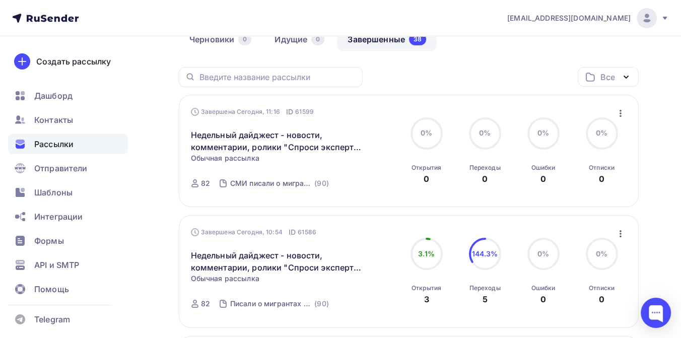
scroll to position [112, 0]
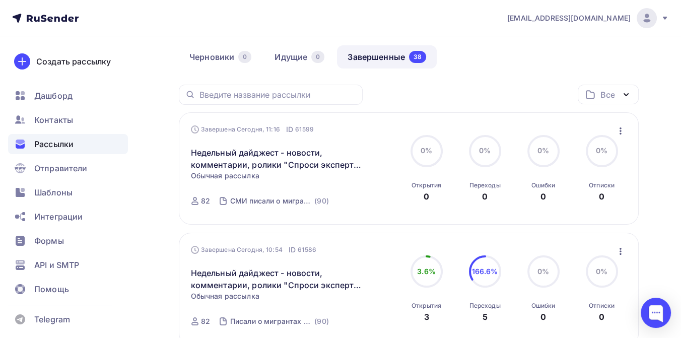
scroll to position [56, 0]
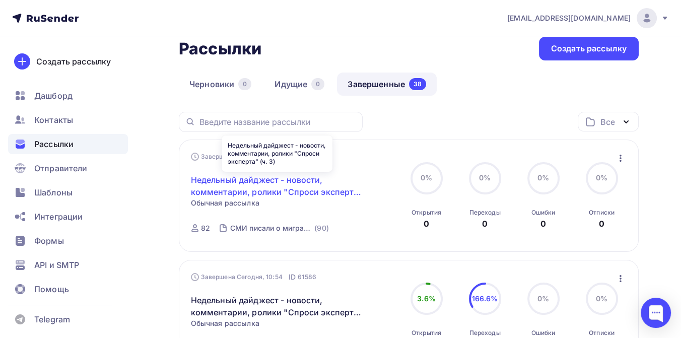
click at [262, 184] on link "Недельный дайджест - новости, комментарии, ролики "Спроси эксперта" (ч. 3)" at bounding box center [277, 186] width 173 height 24
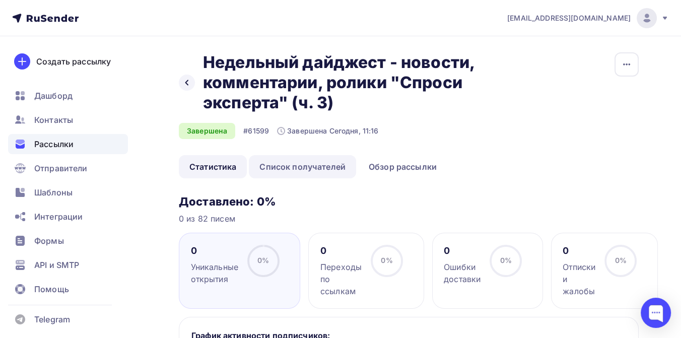
click at [296, 167] on link "Список получателей" at bounding box center [302, 166] width 107 height 23
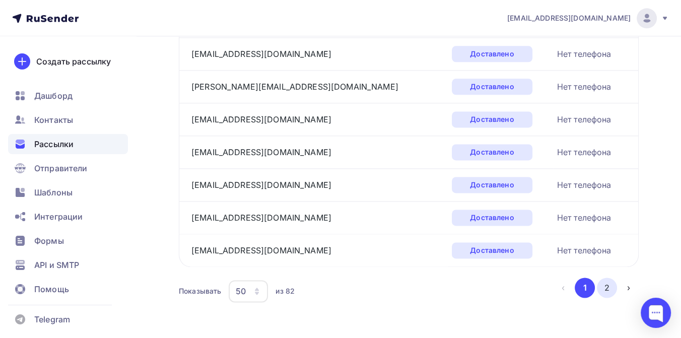
click at [609, 280] on button "2" at bounding box center [607, 288] width 20 height 20
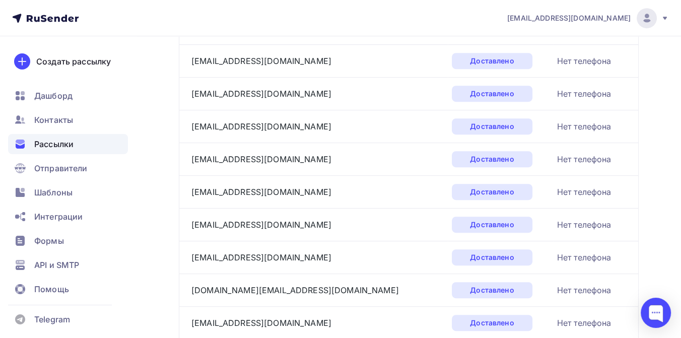
scroll to position [422, 0]
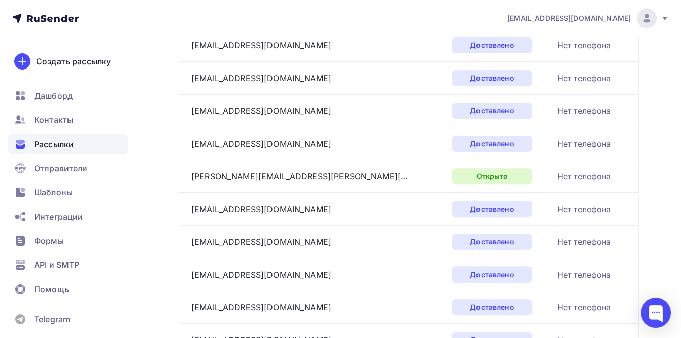
click at [65, 145] on span "Рассылки" at bounding box center [53, 144] width 39 height 12
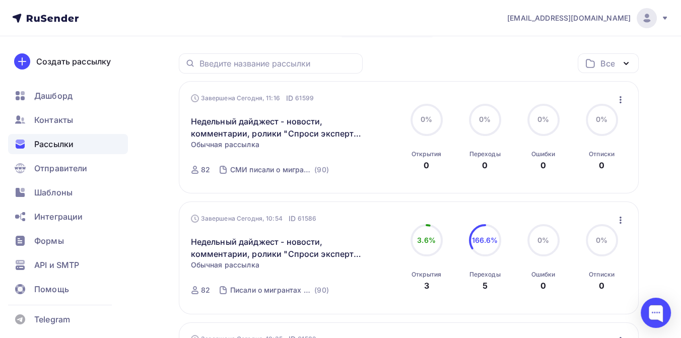
scroll to position [56, 0]
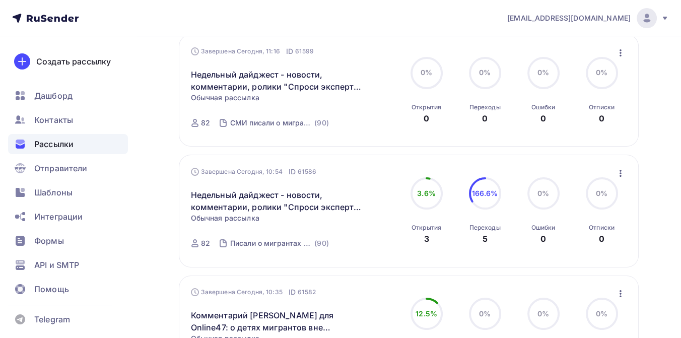
scroll to position [168, 0]
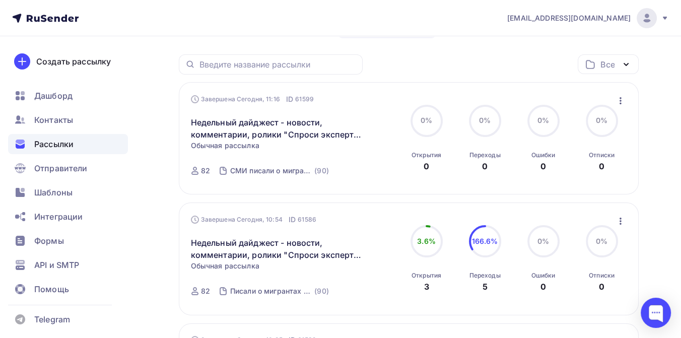
scroll to position [112, 0]
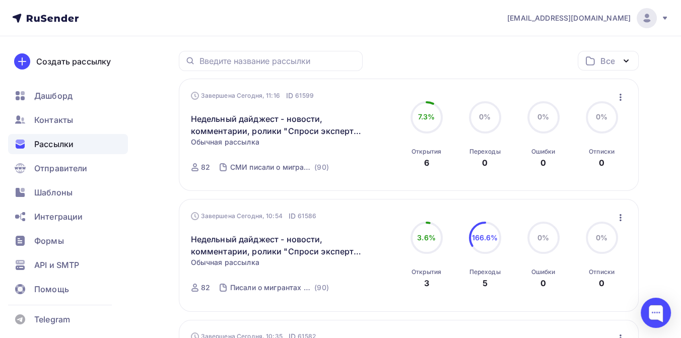
scroll to position [112, 0]
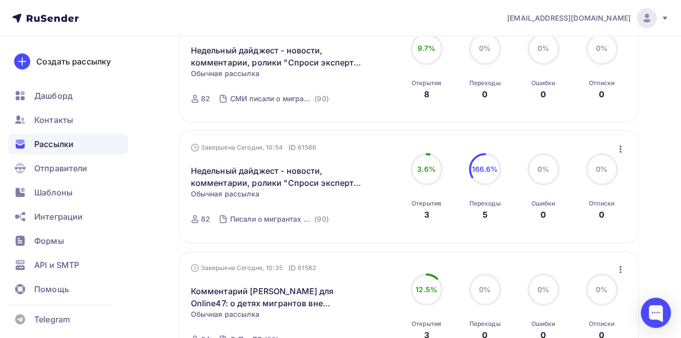
scroll to position [168, 0]
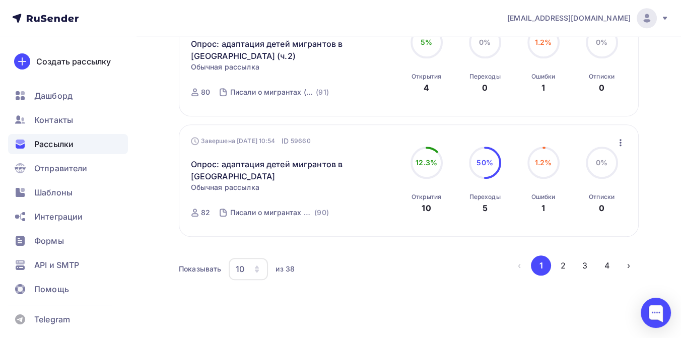
scroll to position [1176, 0]
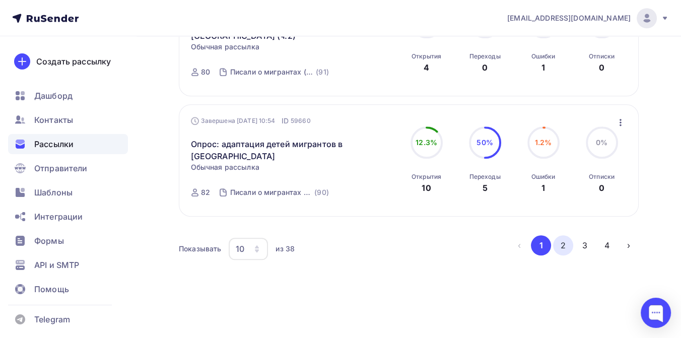
click at [564, 244] on button "2" at bounding box center [563, 245] width 20 height 20
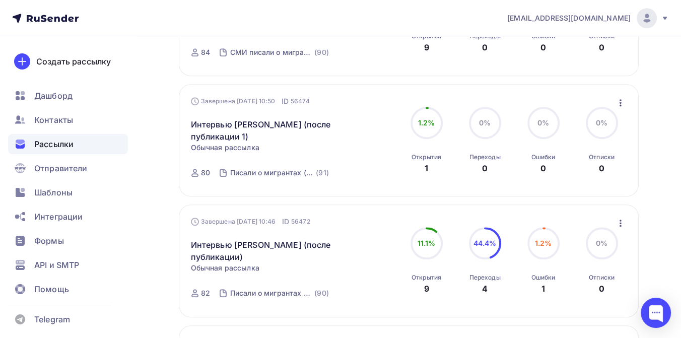
scroll to position [1162, 0]
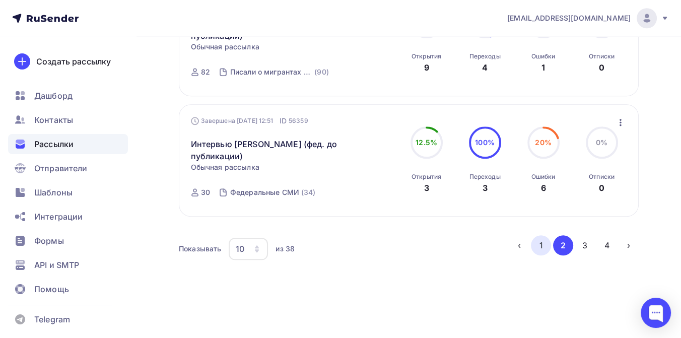
click at [538, 244] on button "1" at bounding box center [541, 245] width 20 height 20
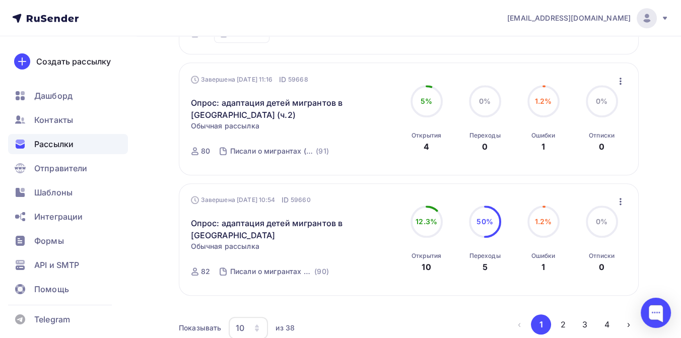
scroll to position [1149, 0]
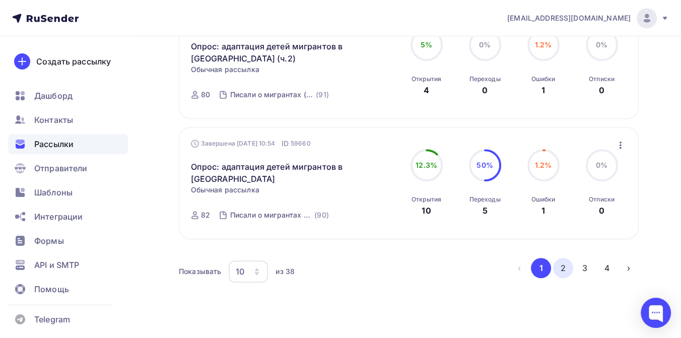
click at [560, 274] on button "2" at bounding box center [563, 268] width 20 height 20
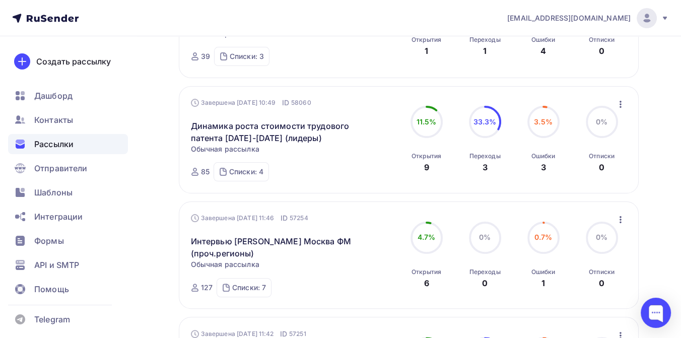
scroll to position [365, 0]
